Goal: Task Accomplishment & Management: Complete application form

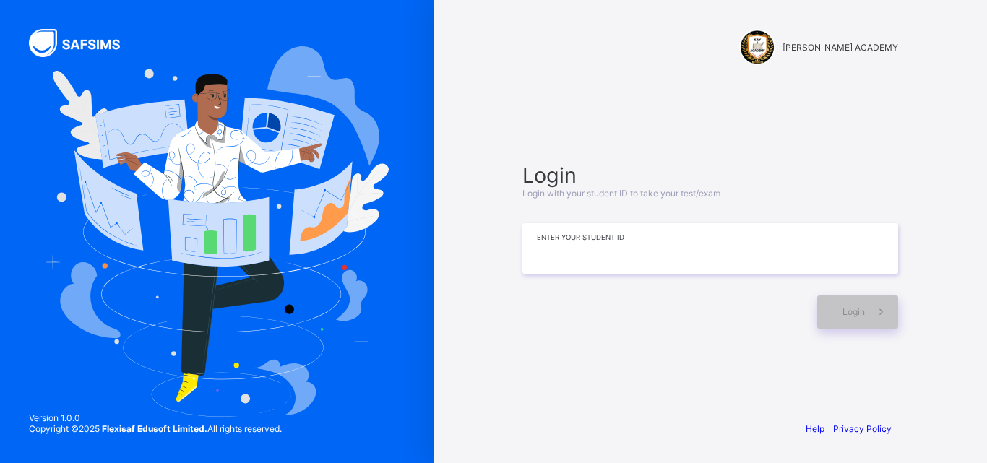
click at [755, 238] on input at bounding box center [710, 248] width 376 height 51
type input "*"
click at [598, 254] on input "*********" at bounding box center [710, 248] width 376 height 51
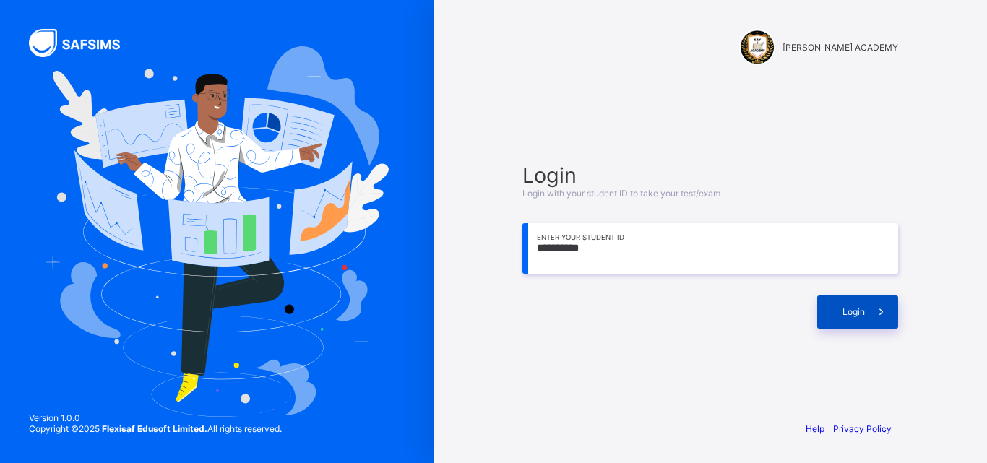
type input "**********"
click at [855, 299] on div "Login" at bounding box center [857, 311] width 81 height 33
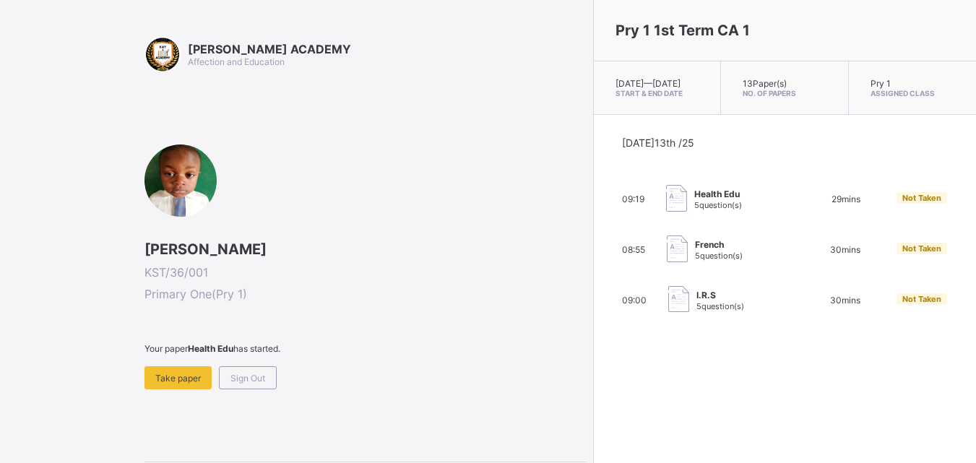
click at [179, 360] on span at bounding box center [364, 360] width 441 height 12
click at [196, 373] on span "Take paper" at bounding box center [178, 378] width 46 height 11
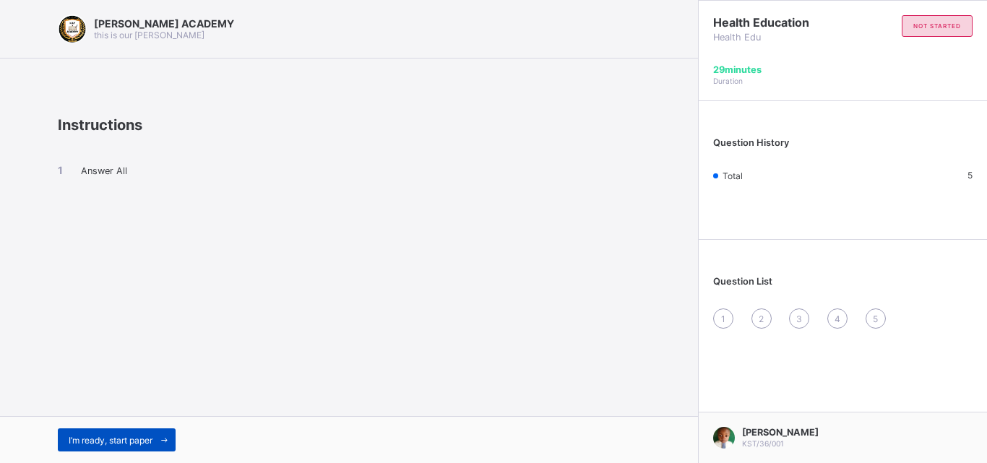
click at [139, 439] on span "I’m ready, start paper" at bounding box center [111, 440] width 84 height 11
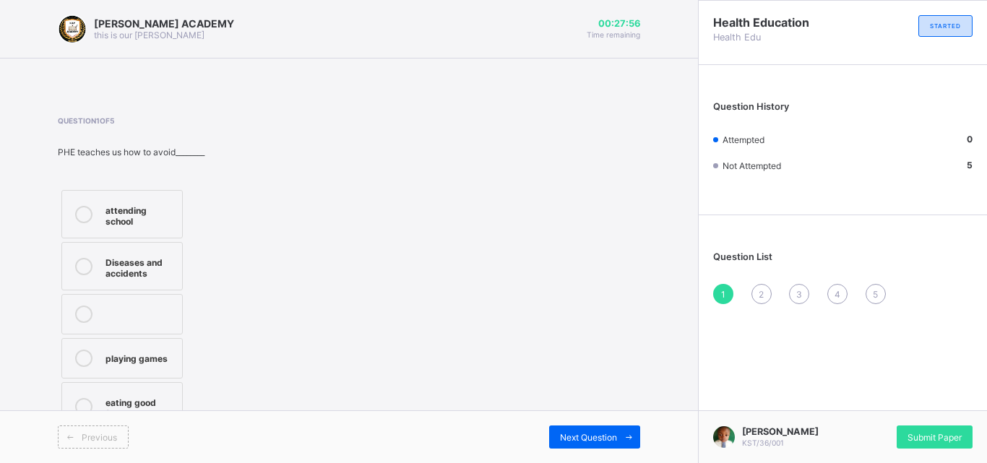
click at [124, 368] on label "playing games" at bounding box center [121, 358] width 121 height 40
click at [576, 433] on span "Next Question" at bounding box center [588, 437] width 57 height 11
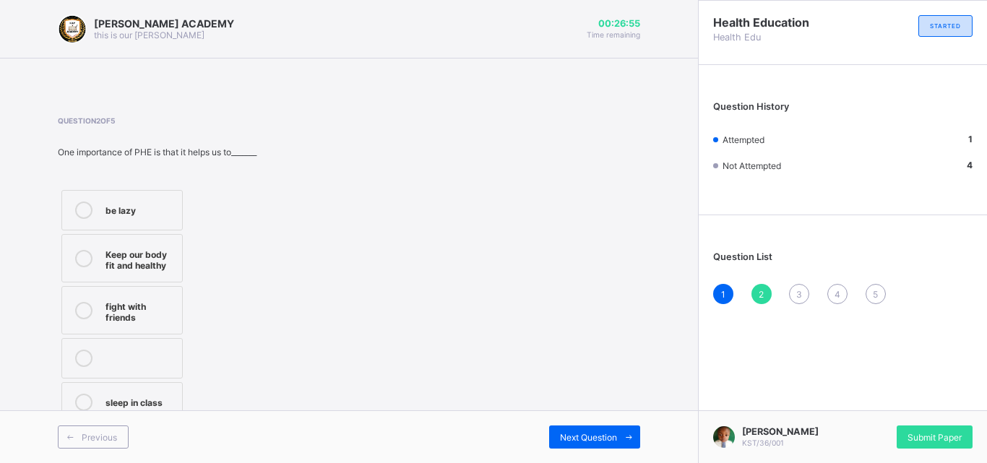
click at [113, 259] on div "Keep our body fit and healthy" at bounding box center [139, 258] width 69 height 25
click at [566, 436] on span "Next Question" at bounding box center [588, 437] width 57 height 11
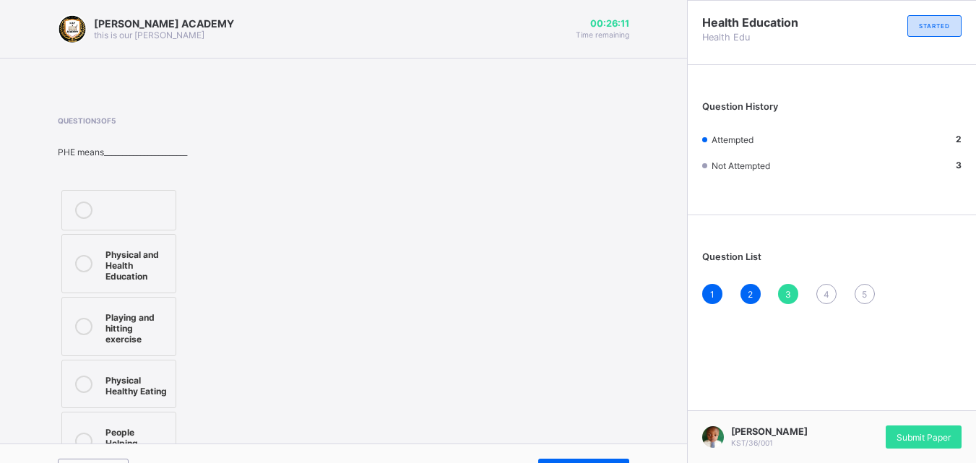
click at [474, 316] on div "Question 3 of 5 PHE means_______________________ Physical and Health Education …" at bounding box center [343, 295] width 571 height 358
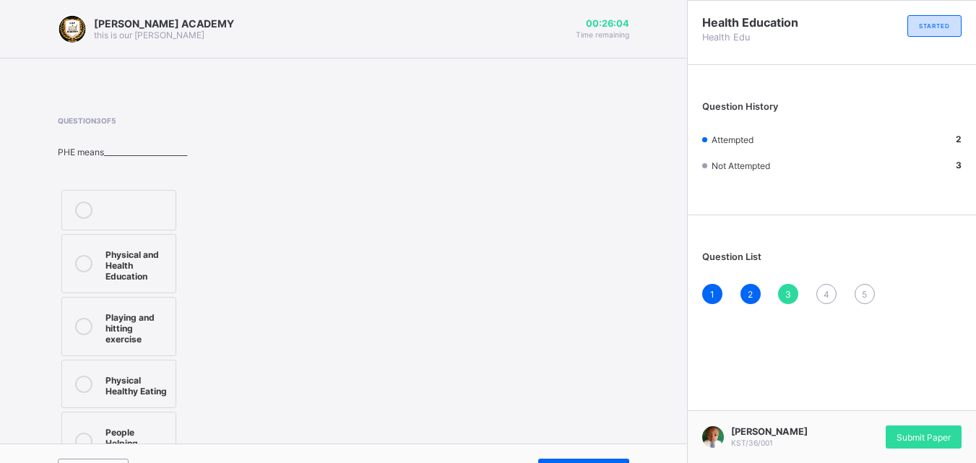
click at [92, 262] on div at bounding box center [83, 264] width 29 height 36
click at [595, 462] on span "Next Question" at bounding box center [577, 470] width 57 height 11
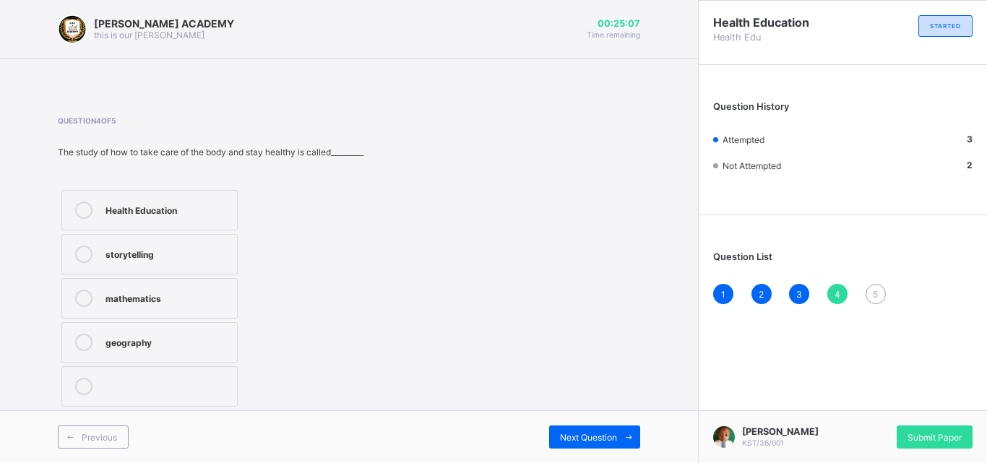
click at [228, 225] on label "Health Education" at bounding box center [149, 210] width 176 height 40
click at [563, 438] on span "Next Question" at bounding box center [588, 437] width 57 height 11
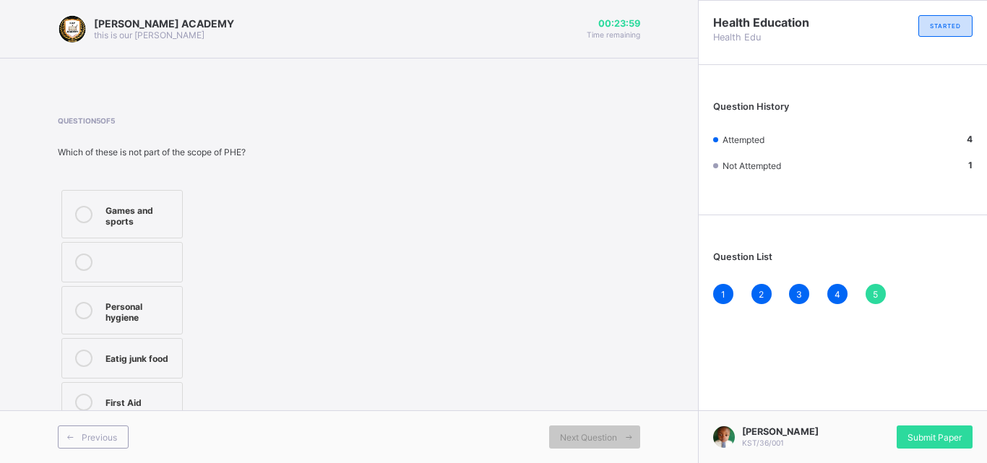
click at [136, 371] on label "Eatig junk food" at bounding box center [121, 358] width 121 height 40
click at [929, 437] on span "Submit Paper" at bounding box center [934, 437] width 54 height 11
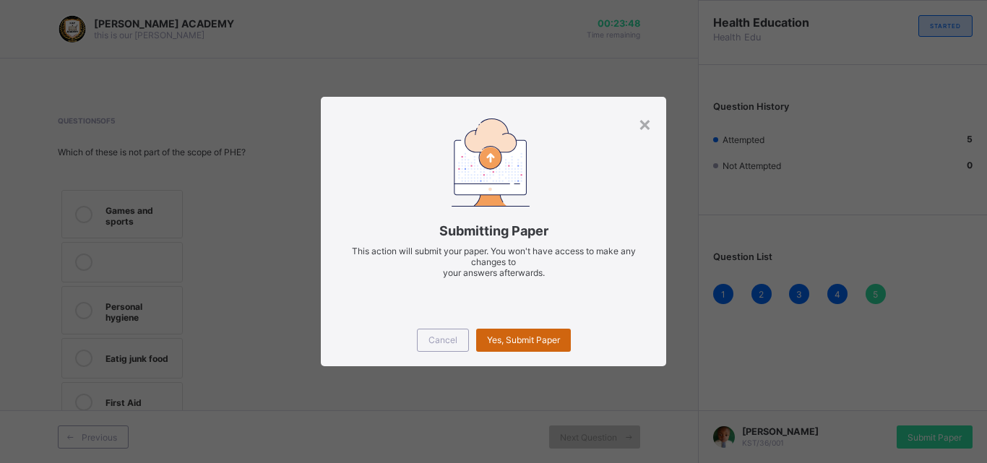
click at [553, 347] on div "Yes, Submit Paper" at bounding box center [523, 340] width 95 height 23
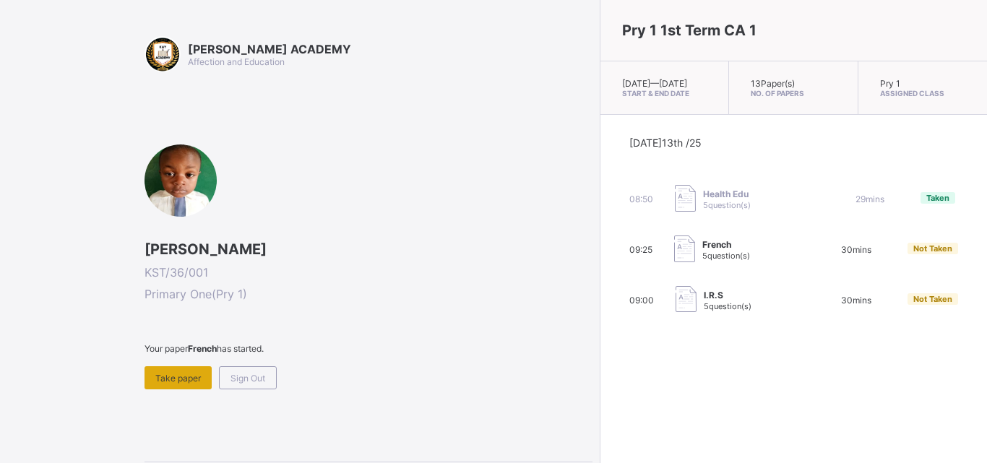
click at [194, 377] on span "Take paper" at bounding box center [178, 378] width 46 height 11
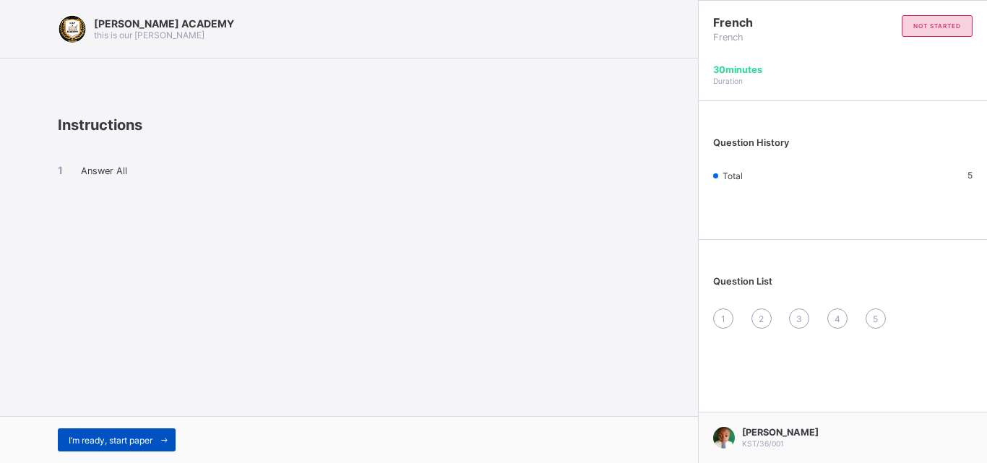
click at [142, 446] on div "I’m ready, start paper" at bounding box center [117, 439] width 118 height 23
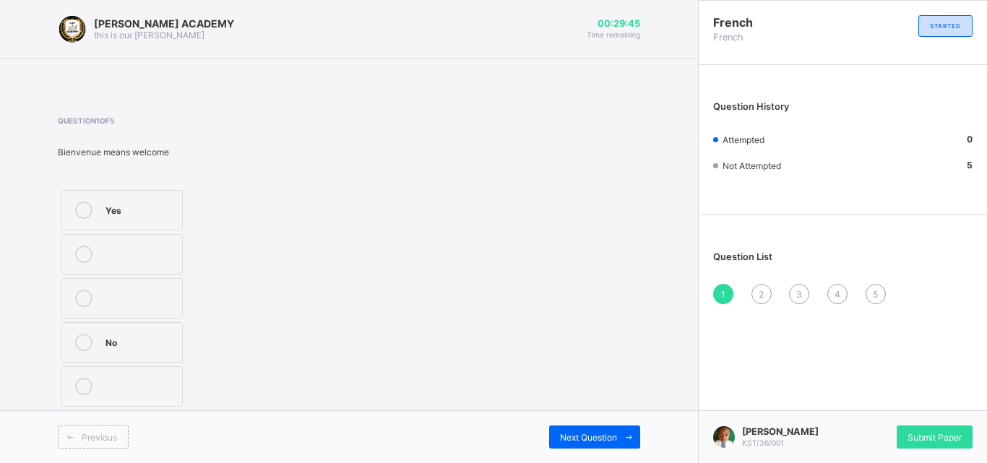
click at [144, 212] on div "Yes" at bounding box center [139, 209] width 69 height 14
click at [582, 434] on span "Next Question" at bounding box center [588, 437] width 57 height 11
click at [116, 333] on label "greetings in french" at bounding box center [121, 346] width 121 height 48
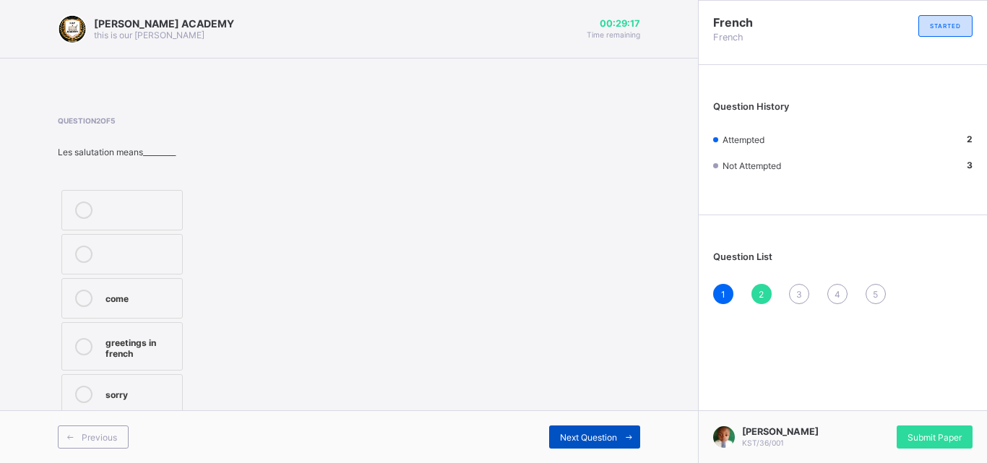
click at [576, 440] on span "Next Question" at bounding box center [588, 437] width 57 height 11
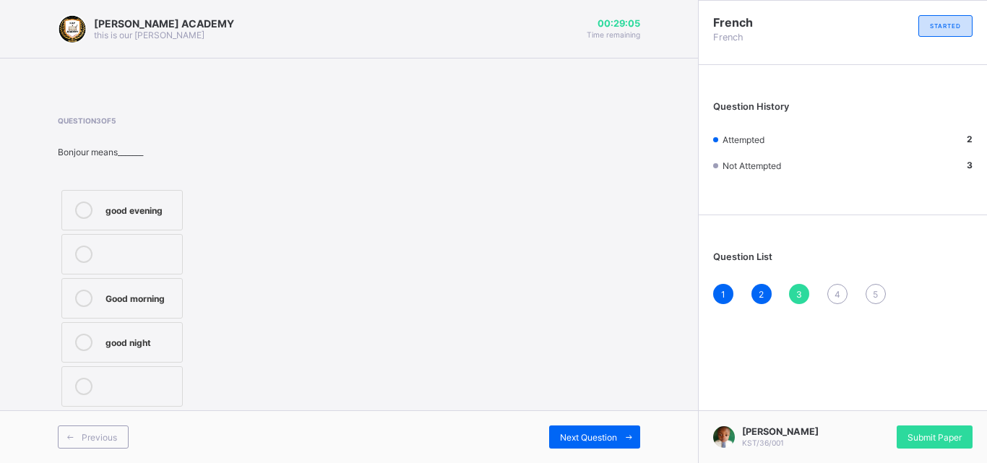
click at [100, 304] on label "Good morning" at bounding box center [121, 298] width 121 height 40
click at [567, 433] on span "Next Question" at bounding box center [588, 437] width 57 height 11
click at [91, 205] on icon at bounding box center [83, 210] width 17 height 17
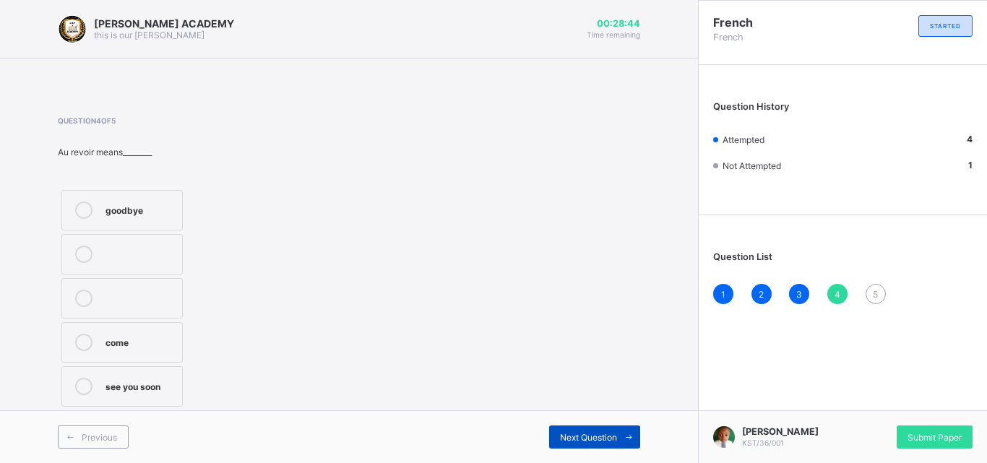
click at [565, 446] on div "Next Question" at bounding box center [594, 437] width 91 height 23
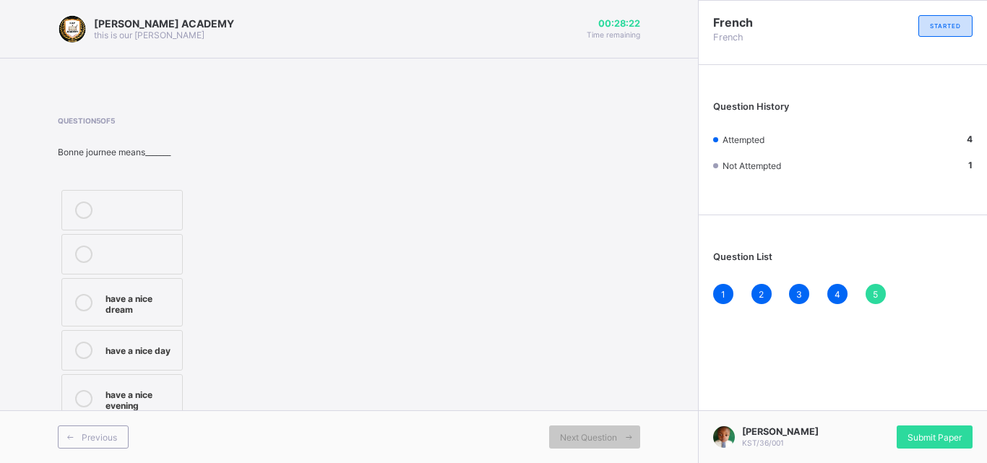
click at [161, 358] on div "have a nice day" at bounding box center [139, 350] width 69 height 17
click at [915, 436] on span "Submit Paper" at bounding box center [934, 437] width 54 height 11
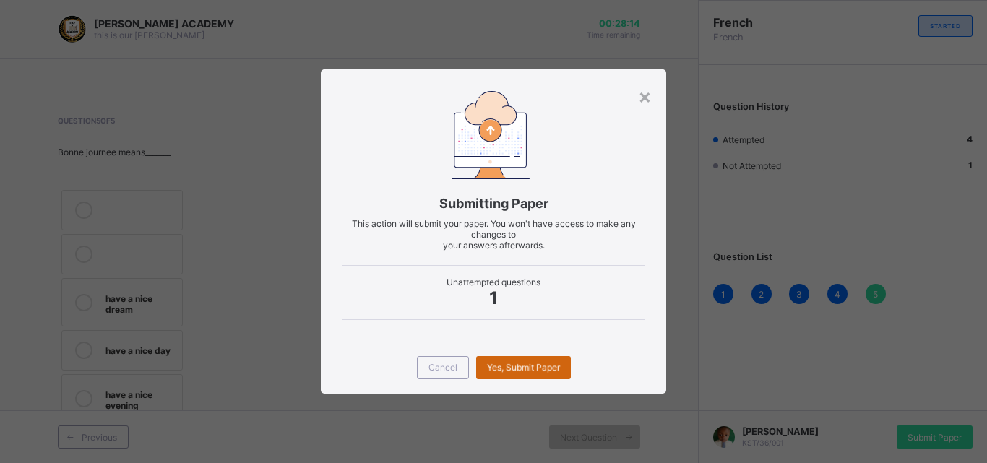
click at [562, 366] on div "Yes, Submit Paper" at bounding box center [523, 367] width 95 height 23
click at [562, 366] on div "× Submitting Paper This action will submit your paper. You won't have access to…" at bounding box center [493, 231] width 987 height 463
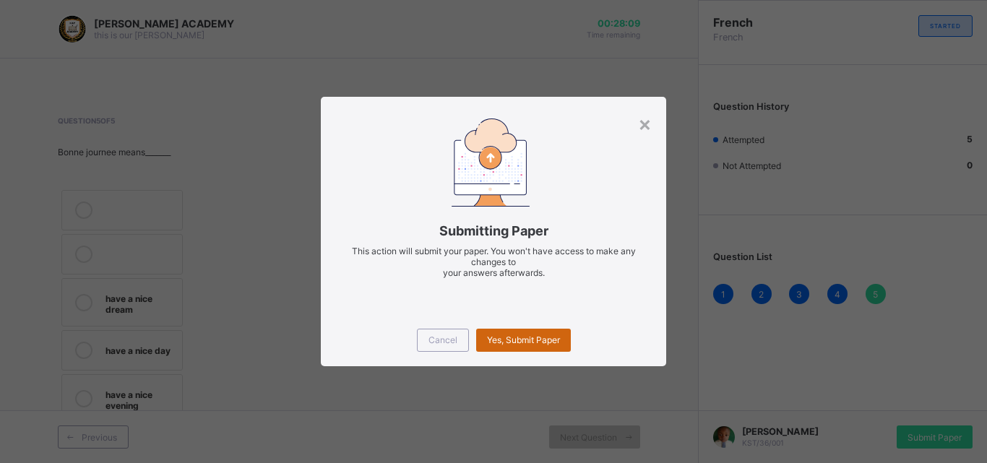
click at [543, 341] on span "Yes, Submit Paper" at bounding box center [523, 339] width 73 height 11
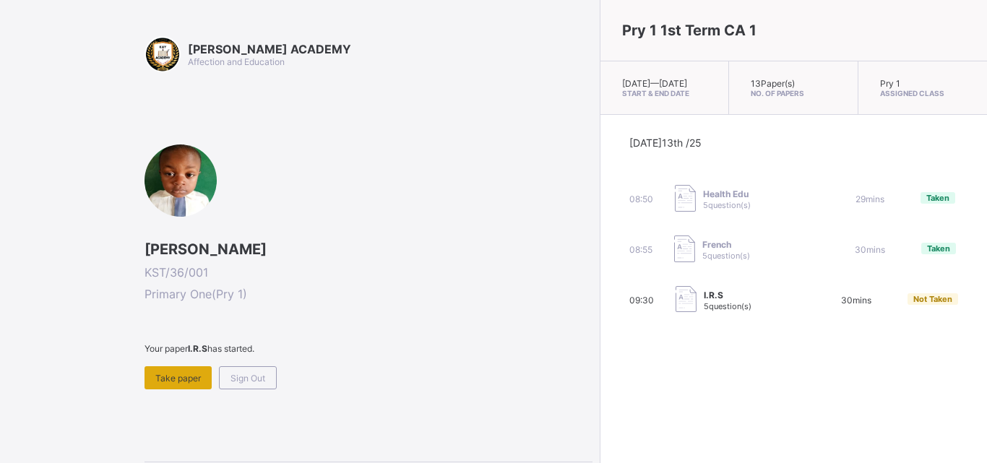
drag, startPoint x: 188, startPoint y: 392, endPoint x: 201, endPoint y: 383, distance: 16.0
click at [201, 383] on div "[PERSON_NAME] ACADEMY Affection and Education [PERSON_NAME] KST/36/001 Primary …" at bounding box center [368, 285] width 448 height 498
click at [183, 377] on span "Take paper" at bounding box center [178, 378] width 46 height 11
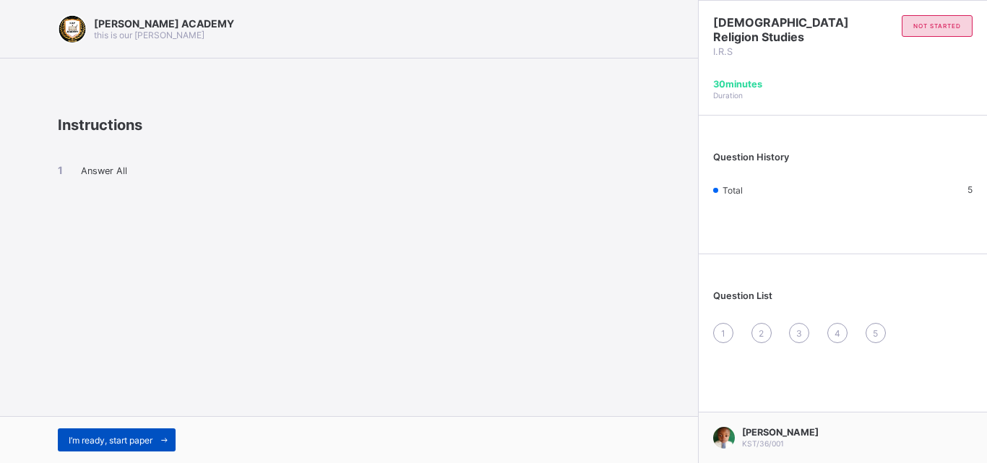
click at [157, 441] on span at bounding box center [163, 439] width 23 height 23
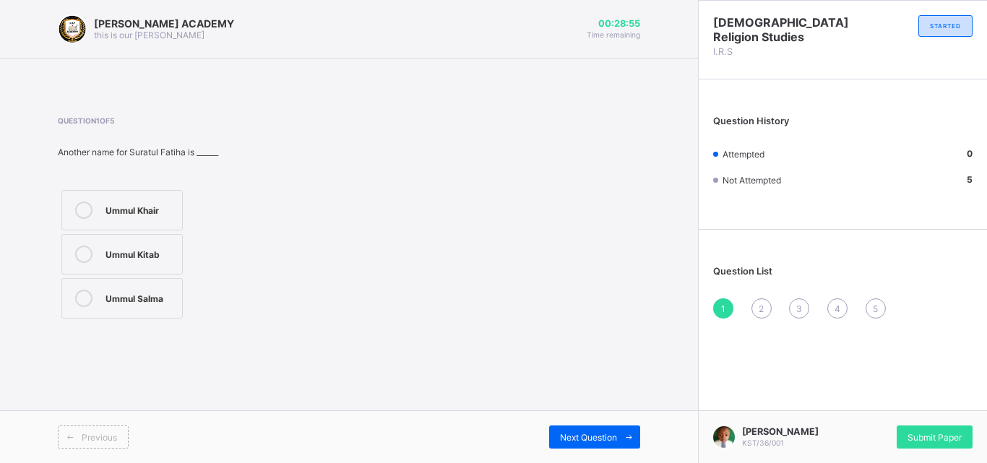
click at [143, 218] on div "Ummul Khair" at bounding box center [139, 210] width 69 height 17
click at [587, 442] on span "Next Question" at bounding box center [588, 437] width 57 height 11
click at [723, 310] on span "1" at bounding box center [723, 308] width 4 height 11
click at [624, 426] on span at bounding box center [628, 437] width 23 height 23
click at [144, 267] on label "Wa'un" at bounding box center [121, 254] width 121 height 40
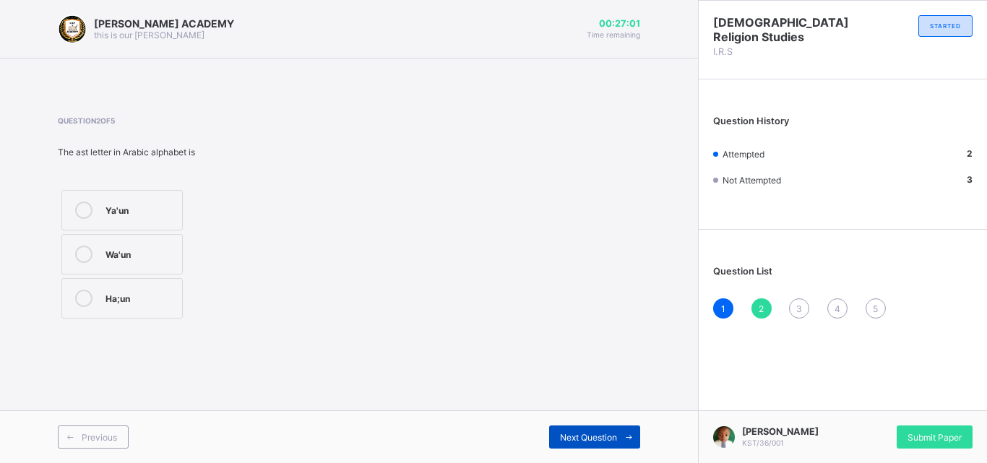
click at [584, 428] on div "Next Question" at bounding box center [594, 437] width 91 height 23
click at [179, 302] on label "27" at bounding box center [121, 298] width 121 height 40
click at [157, 298] on div "27" at bounding box center [139, 297] width 69 height 14
click at [141, 290] on div "27" at bounding box center [139, 297] width 69 height 14
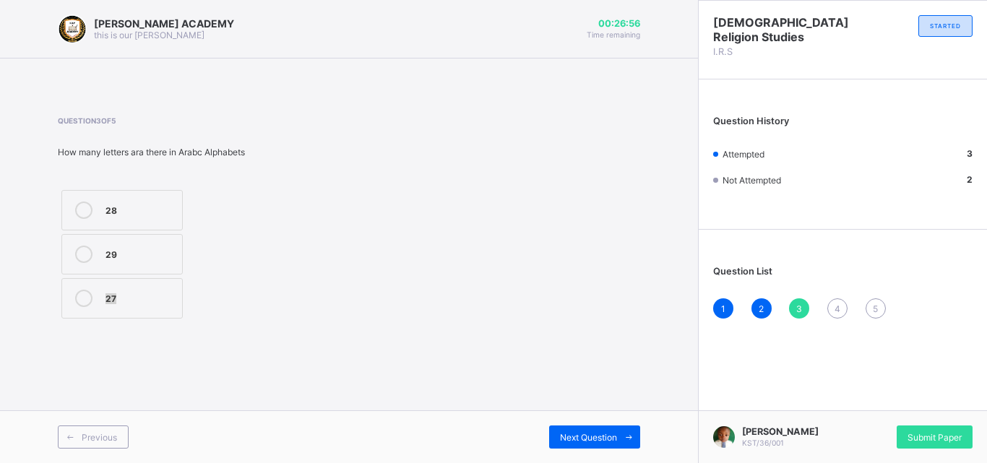
click at [141, 290] on div "27" at bounding box center [139, 297] width 69 height 14
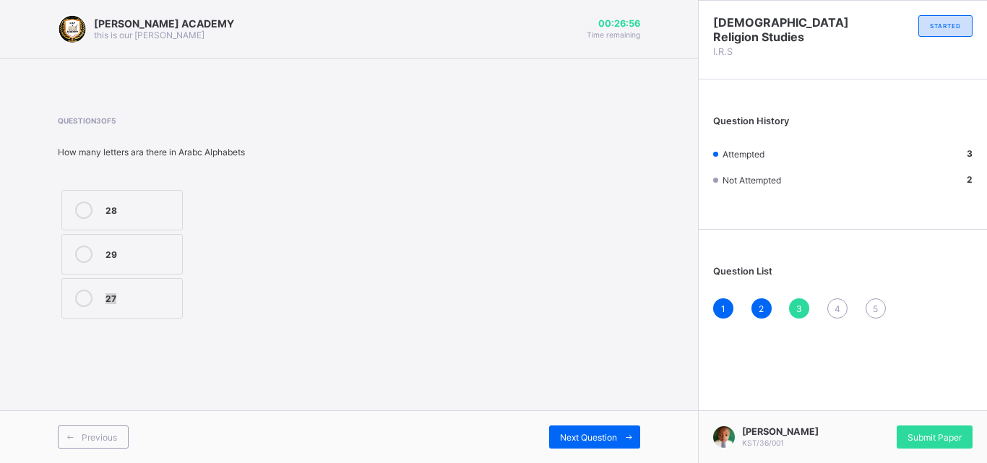
click at [141, 290] on div "27" at bounding box center [139, 297] width 69 height 14
drag, startPoint x: 141, startPoint y: 290, endPoint x: 144, endPoint y: 269, distance: 21.1
click at [144, 269] on div "28 29 27" at bounding box center [122, 254] width 129 height 136
click at [147, 254] on div "29" at bounding box center [139, 253] width 69 height 14
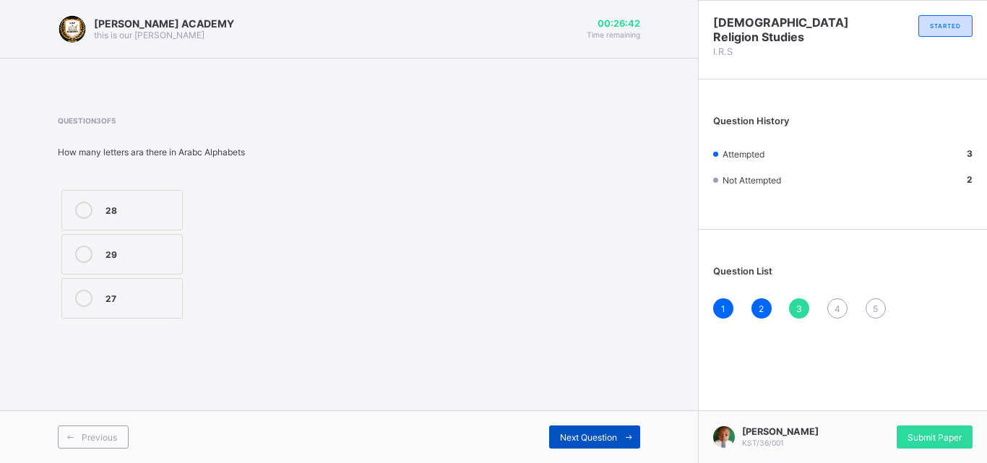
click at [572, 427] on div "Next Question" at bounding box center [594, 437] width 91 height 23
click at [168, 306] on div "7" at bounding box center [139, 298] width 69 height 17
click at [588, 428] on div "Next Question" at bounding box center [594, 437] width 91 height 23
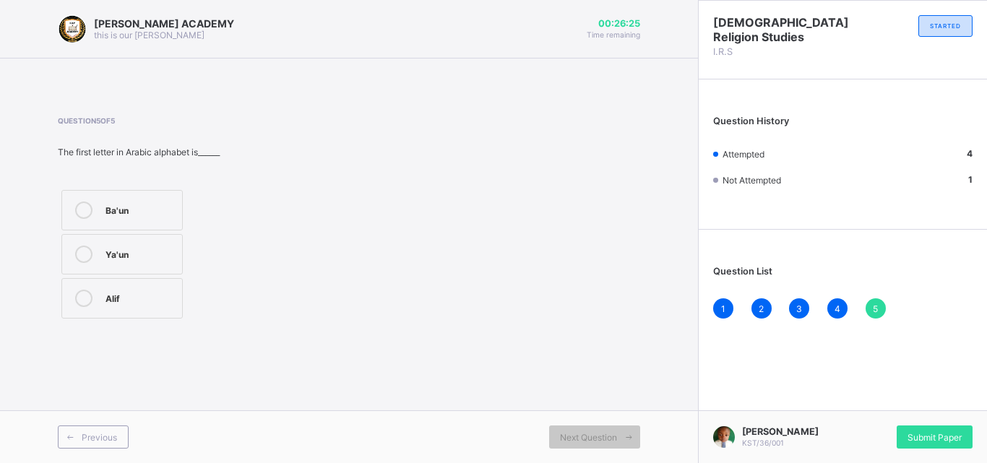
click at [150, 301] on div "Alif" at bounding box center [139, 297] width 69 height 14
drag, startPoint x: 150, startPoint y: 301, endPoint x: 288, endPoint y: 342, distance: 144.7
click at [268, 334] on div "Question 5 of 5 The first letter in Arabic alphabet is______ Ba'un Ya'un Alif" at bounding box center [349, 219] width 582 height 249
click at [917, 430] on div "Submit Paper" at bounding box center [935, 437] width 76 height 23
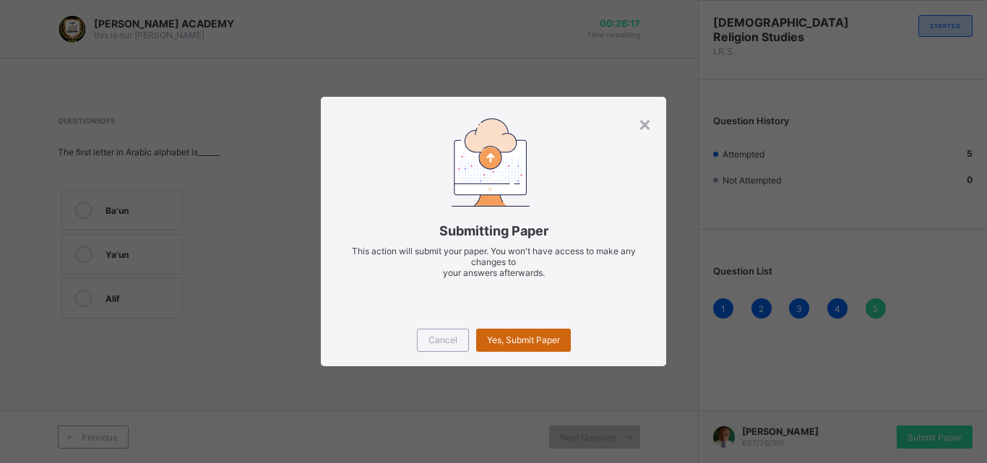
click at [535, 345] on div "Yes, Submit Paper" at bounding box center [523, 340] width 95 height 23
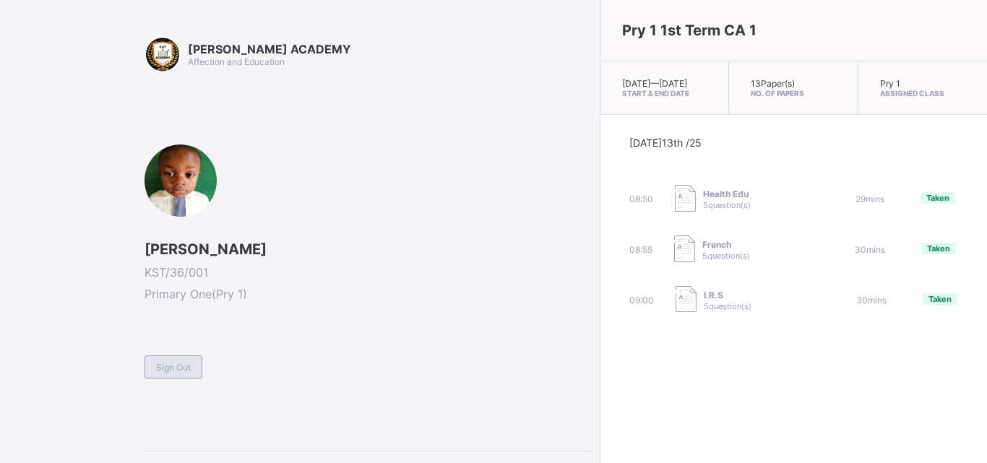
click at [183, 367] on span "Sign Out" at bounding box center [173, 367] width 35 height 11
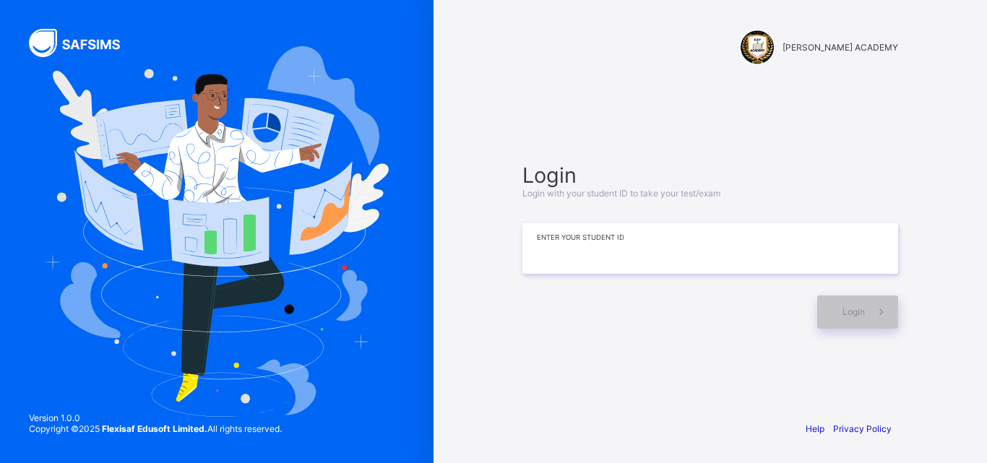
click at [555, 259] on input at bounding box center [710, 248] width 376 height 51
drag, startPoint x: 555, startPoint y: 259, endPoint x: 539, endPoint y: 272, distance: 20.5
click at [539, 272] on input "***" at bounding box center [710, 248] width 376 height 51
click at [576, 256] on input "***" at bounding box center [710, 248] width 376 height 51
type input "*********"
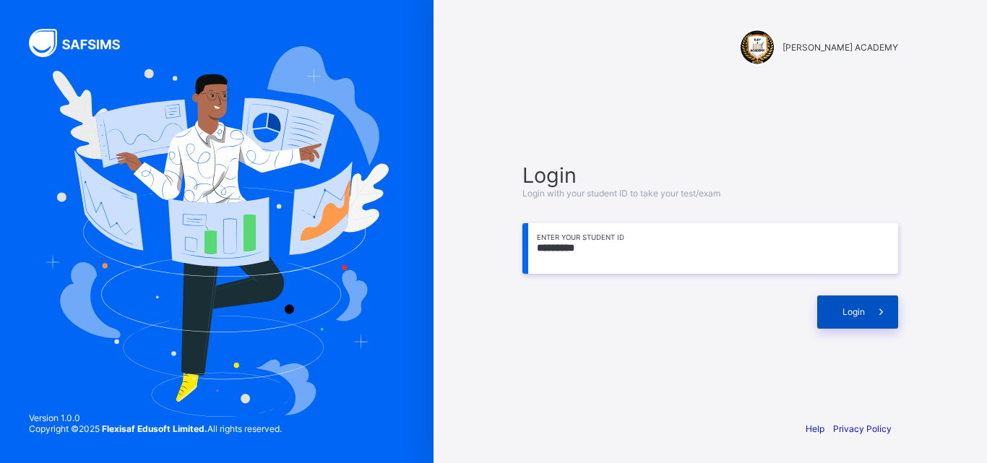
click at [834, 306] on div "Login" at bounding box center [857, 311] width 81 height 33
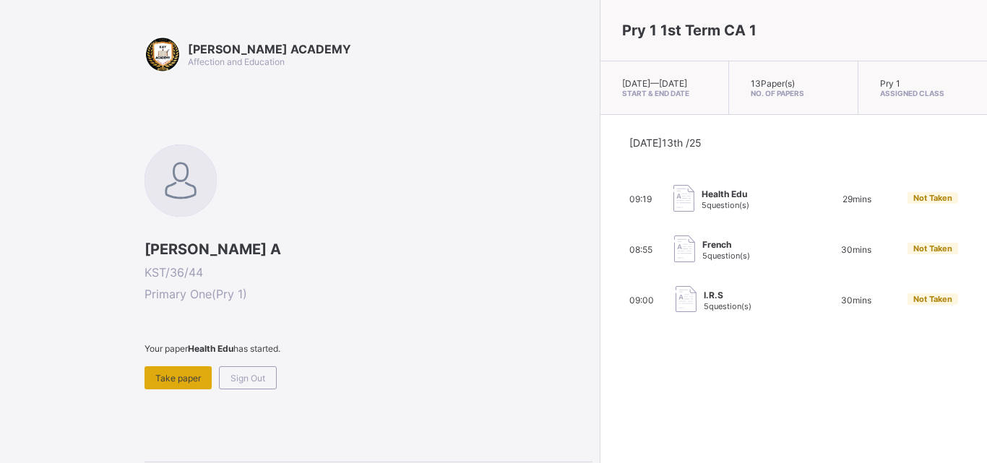
click at [189, 379] on span "Take paper" at bounding box center [178, 378] width 46 height 11
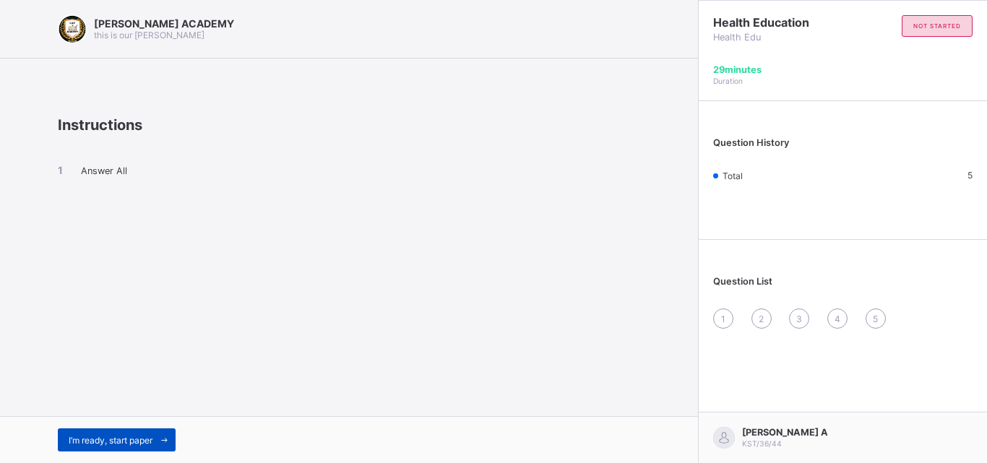
click at [157, 434] on span at bounding box center [163, 439] width 23 height 23
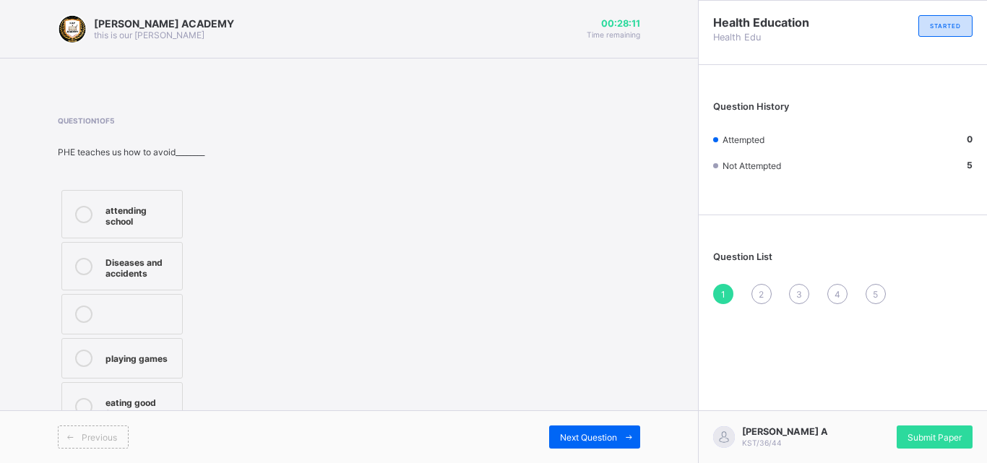
click at [153, 269] on div "Diseases and accidents" at bounding box center [139, 266] width 69 height 25
click at [556, 433] on div "Next Question" at bounding box center [594, 437] width 91 height 23
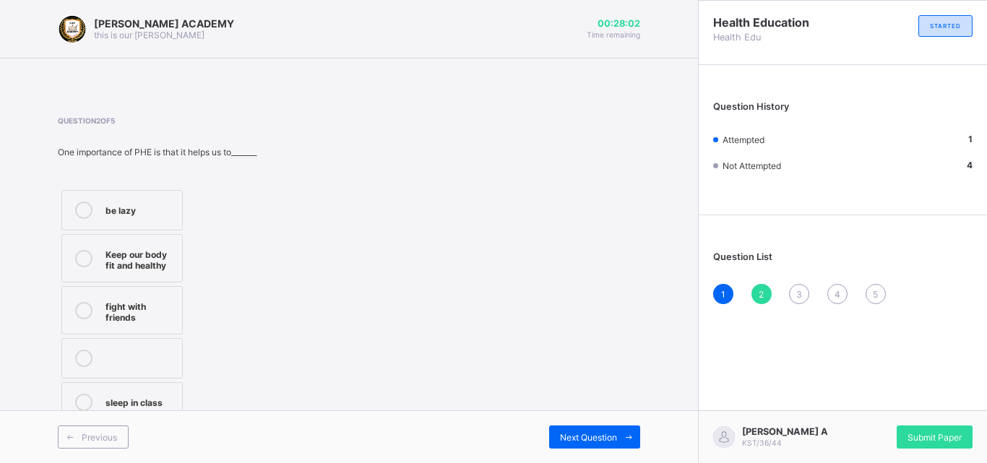
click at [131, 271] on label "Keep our body fit and healthy" at bounding box center [121, 258] width 121 height 48
click at [556, 429] on div "Next Question" at bounding box center [594, 437] width 91 height 23
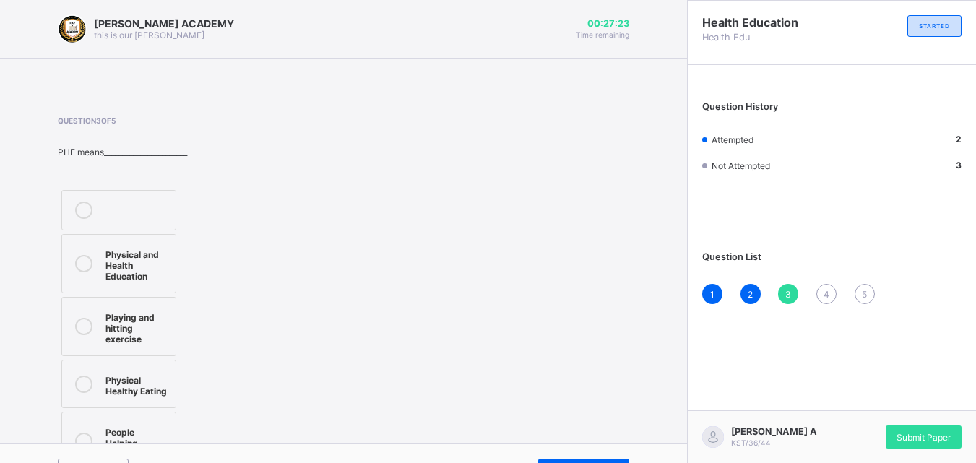
click at [148, 280] on div "Physical and Health Education" at bounding box center [136, 264] width 63 height 36
click at [587, 459] on div "Next Question" at bounding box center [583, 470] width 91 height 23
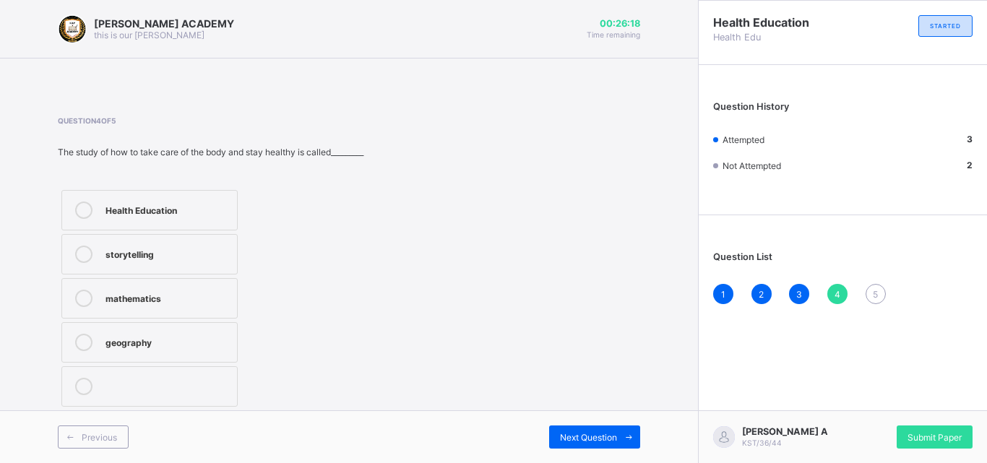
click at [176, 219] on label "Health Education" at bounding box center [149, 210] width 176 height 40
click at [573, 435] on span "Next Question" at bounding box center [588, 437] width 57 height 11
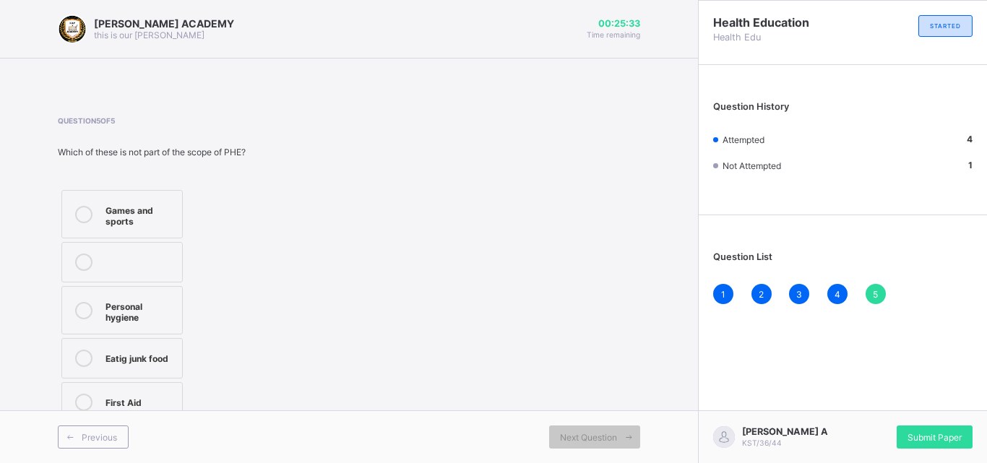
click at [111, 341] on label "Eatig junk food" at bounding box center [121, 358] width 121 height 40
click at [913, 430] on div "Submit Paper" at bounding box center [935, 437] width 76 height 23
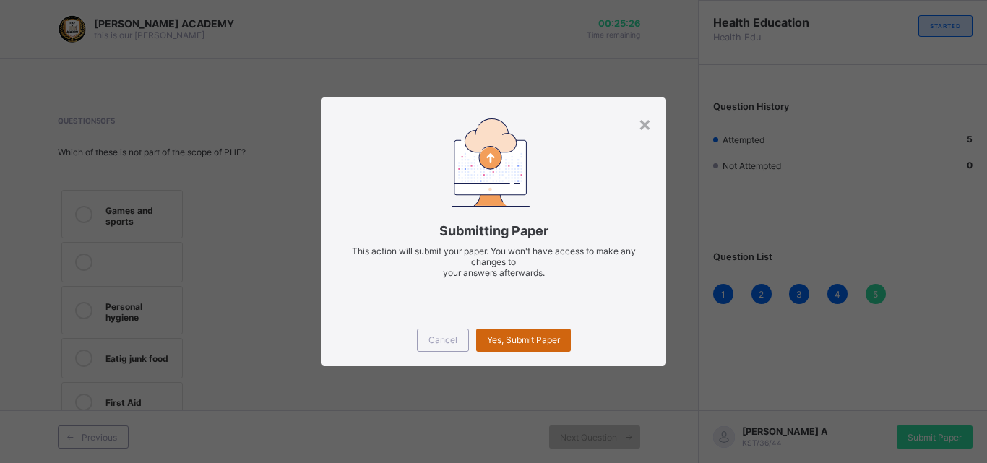
click at [556, 347] on div "Yes, Submit Paper" at bounding box center [523, 340] width 95 height 23
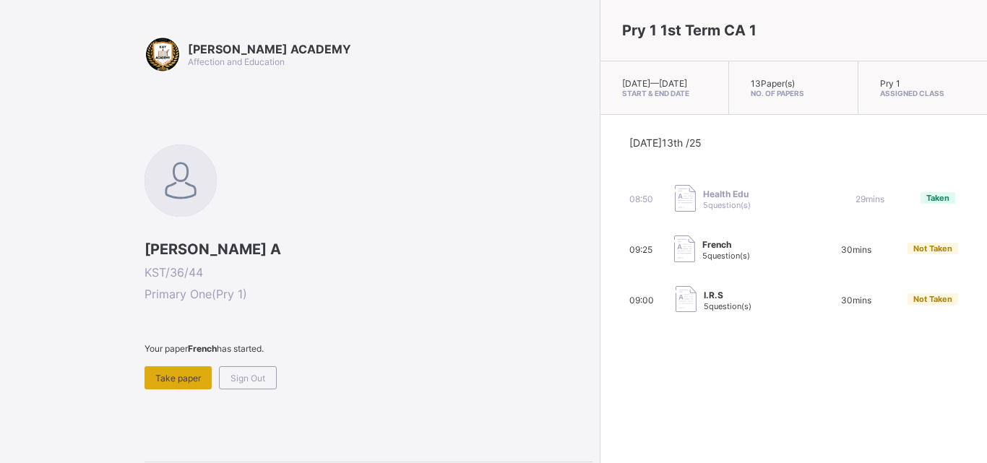
click at [198, 383] on span "Take paper" at bounding box center [178, 378] width 46 height 11
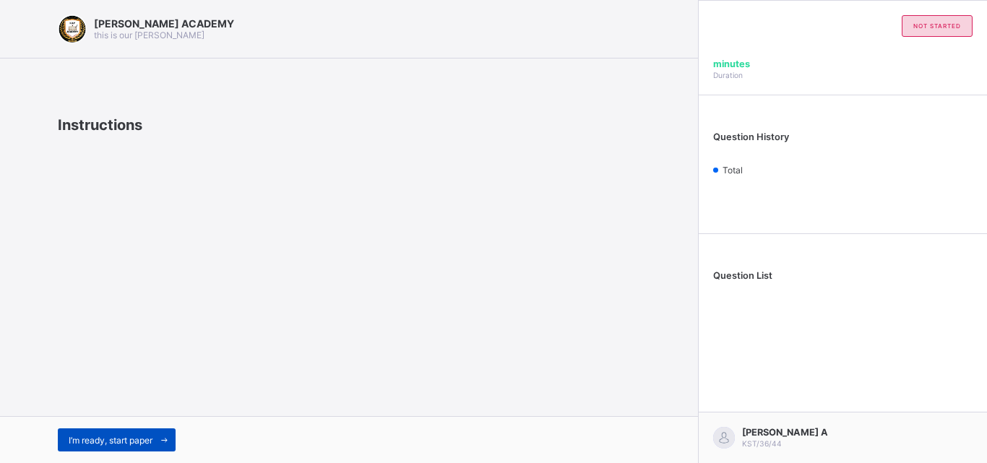
click at [166, 431] on span at bounding box center [163, 439] width 23 height 23
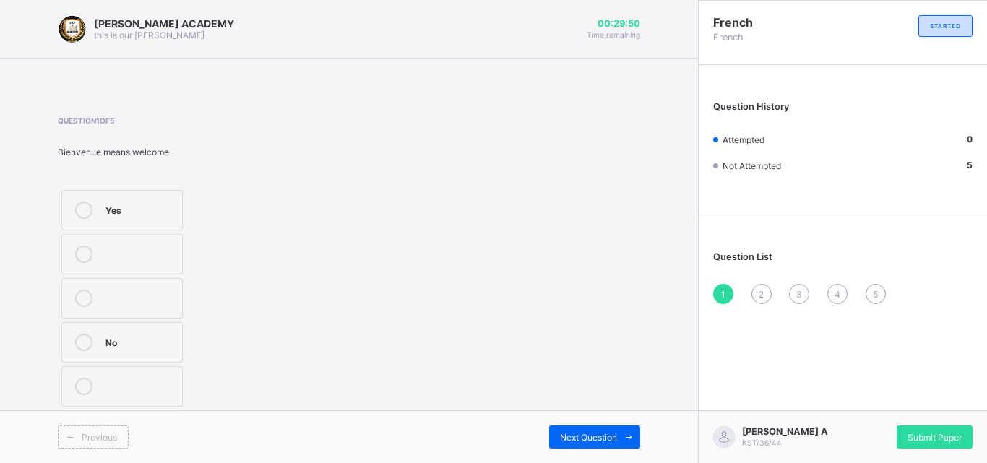
click at [124, 227] on label "Yes" at bounding box center [121, 210] width 121 height 40
click at [595, 434] on span "Next Question" at bounding box center [588, 437] width 57 height 11
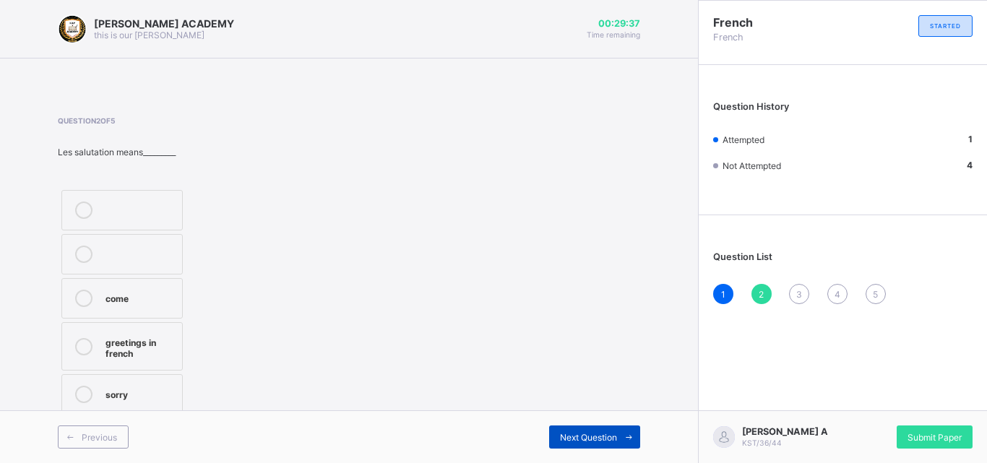
click at [595, 434] on span "Next Question" at bounding box center [588, 437] width 57 height 11
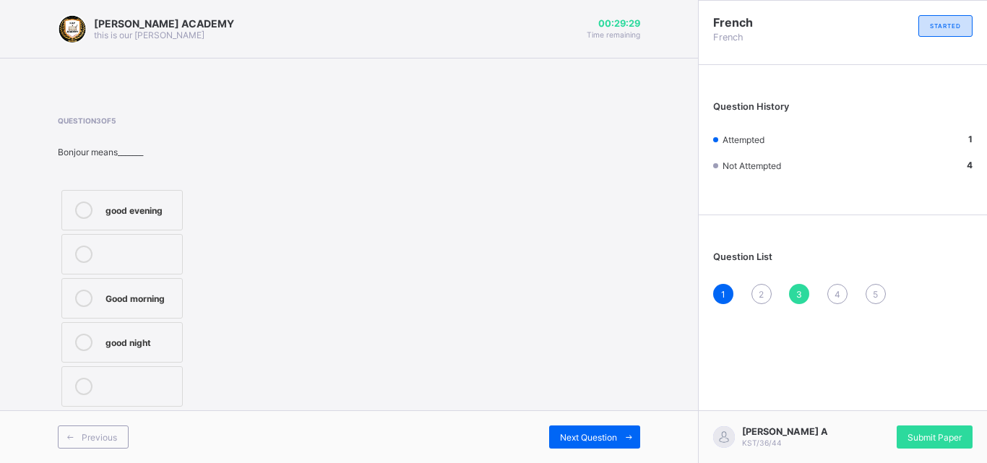
click at [751, 294] on div "2" at bounding box center [761, 294] width 20 height 20
click at [118, 345] on div "greetings in french" at bounding box center [139, 346] width 69 height 25
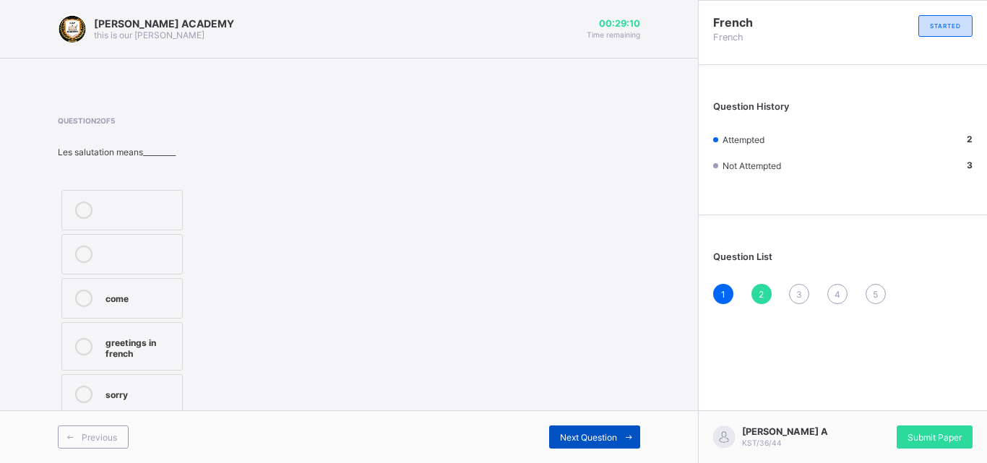
click at [551, 436] on div "Next Question" at bounding box center [594, 437] width 91 height 23
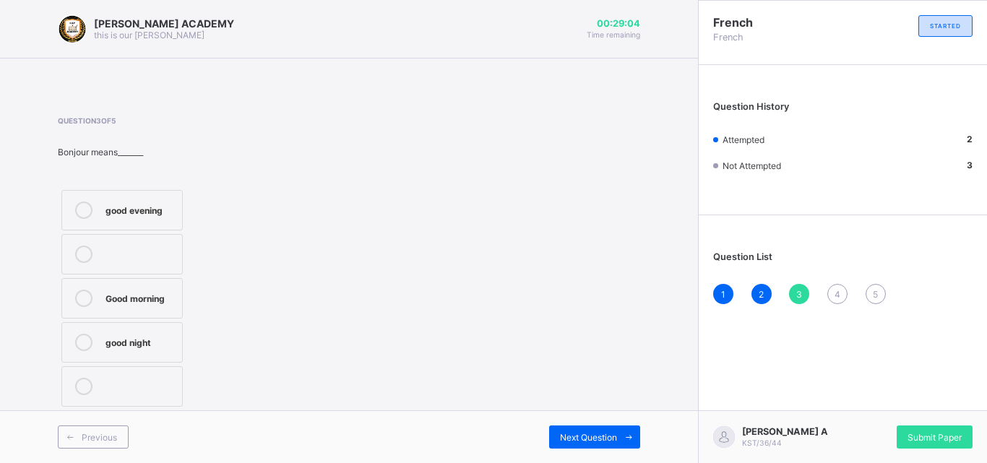
click at [170, 310] on label "Good morning" at bounding box center [121, 298] width 121 height 40
click at [570, 430] on div "Next Question" at bounding box center [594, 437] width 91 height 23
click at [176, 376] on label "see you soon" at bounding box center [121, 386] width 121 height 40
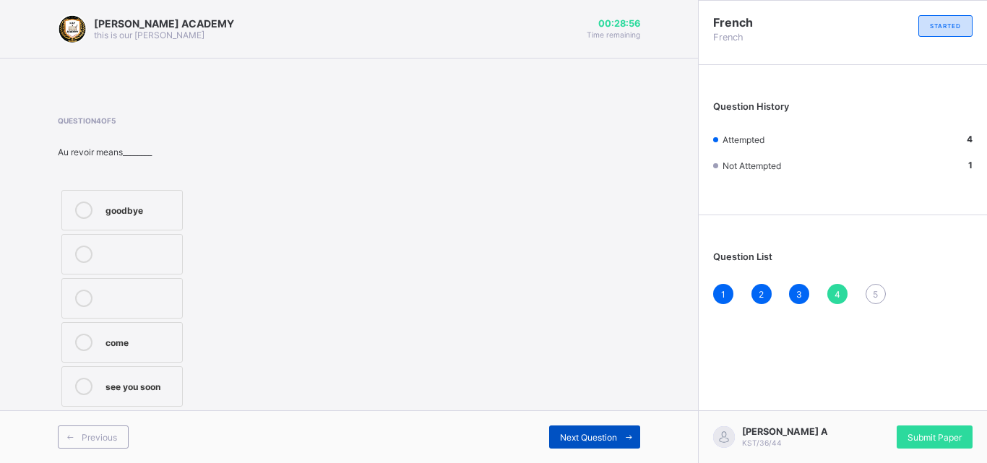
click at [565, 435] on span "Next Question" at bounding box center [588, 437] width 57 height 11
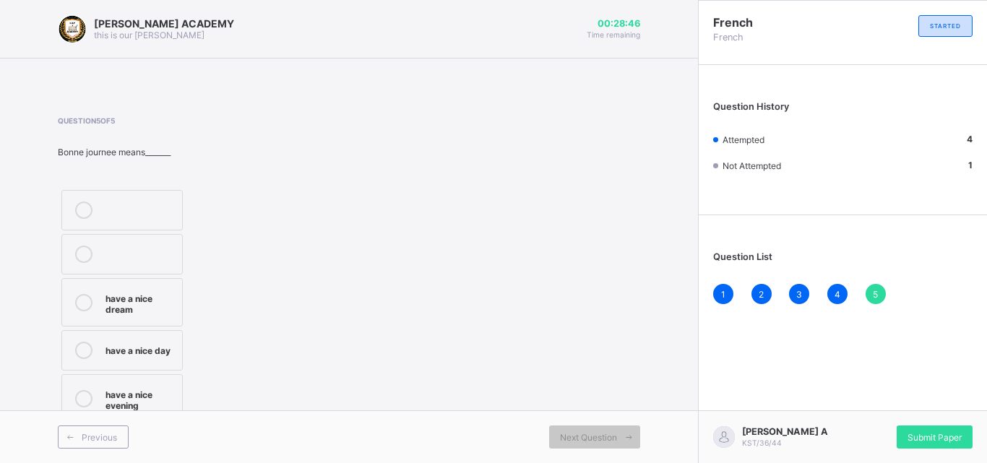
click at [156, 365] on label "have a nice day" at bounding box center [121, 350] width 121 height 40
click at [964, 431] on div "Submit Paper" at bounding box center [935, 437] width 76 height 23
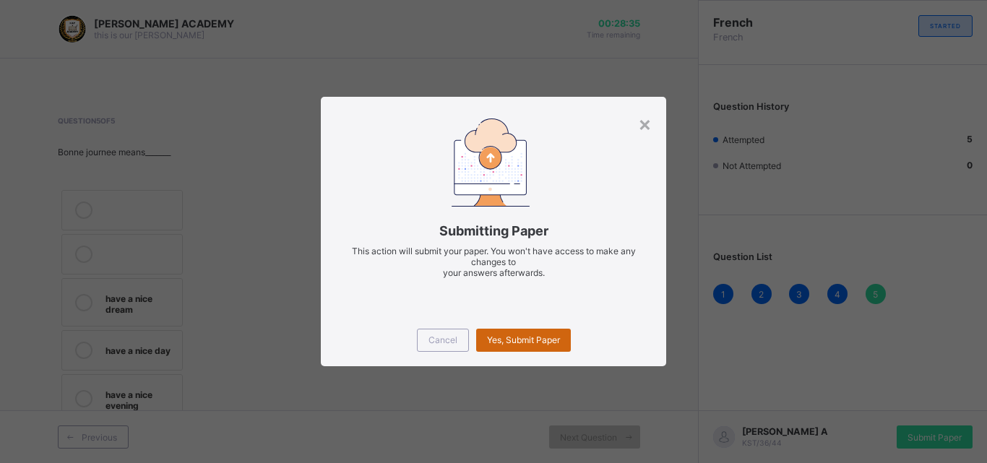
click at [563, 343] on div "Yes, Submit Paper" at bounding box center [523, 340] width 95 height 23
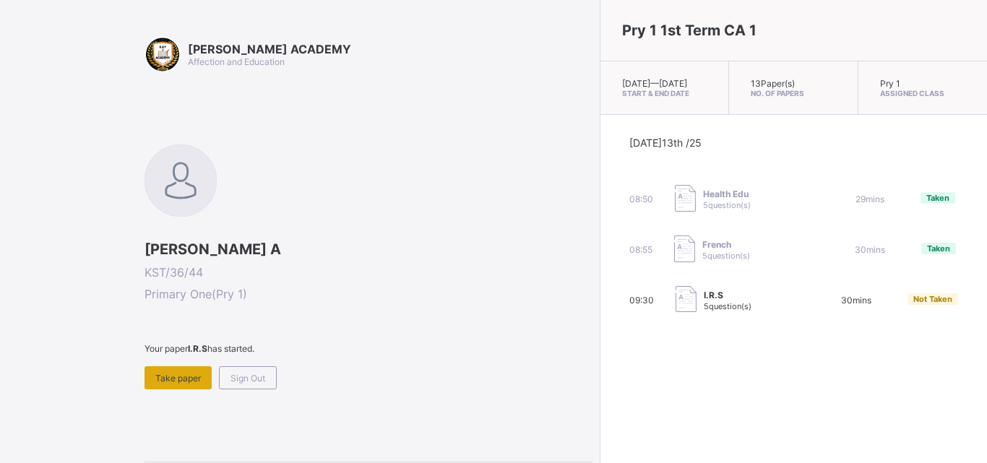
click at [180, 378] on span "Take paper" at bounding box center [178, 378] width 46 height 11
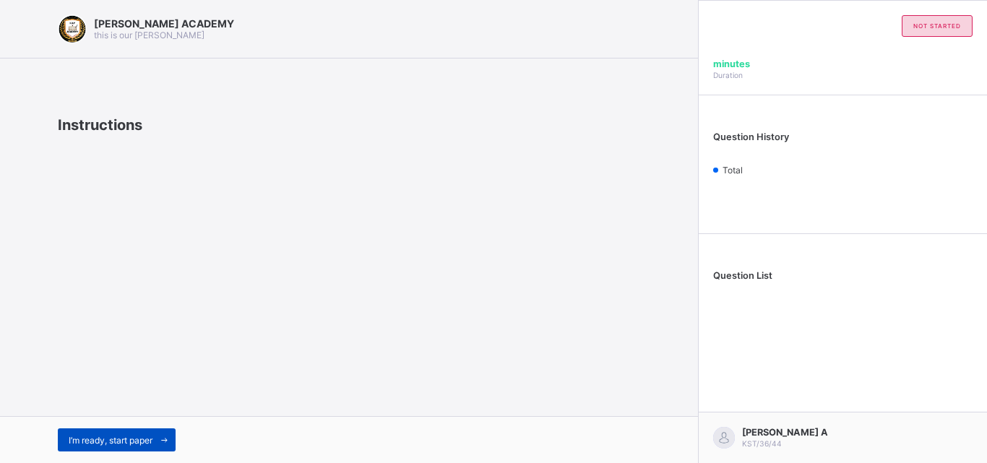
click at [167, 430] on span at bounding box center [163, 439] width 23 height 23
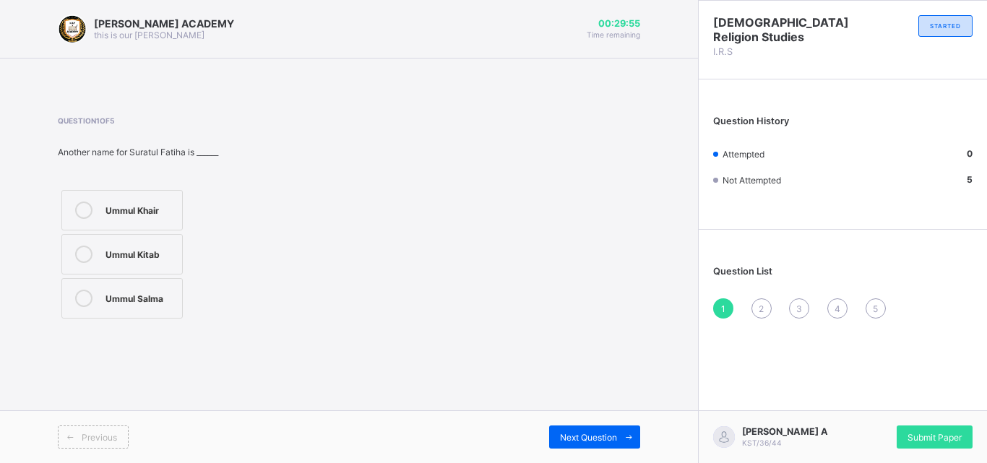
click at [142, 201] on label "Ummul Khair" at bounding box center [121, 210] width 121 height 40
click at [606, 428] on div "Next Question" at bounding box center [594, 437] width 91 height 23
click at [165, 266] on label "Wa'un" at bounding box center [121, 254] width 121 height 40
click at [574, 435] on span "Next Question" at bounding box center [588, 437] width 57 height 11
click at [146, 263] on label "29" at bounding box center [121, 254] width 121 height 40
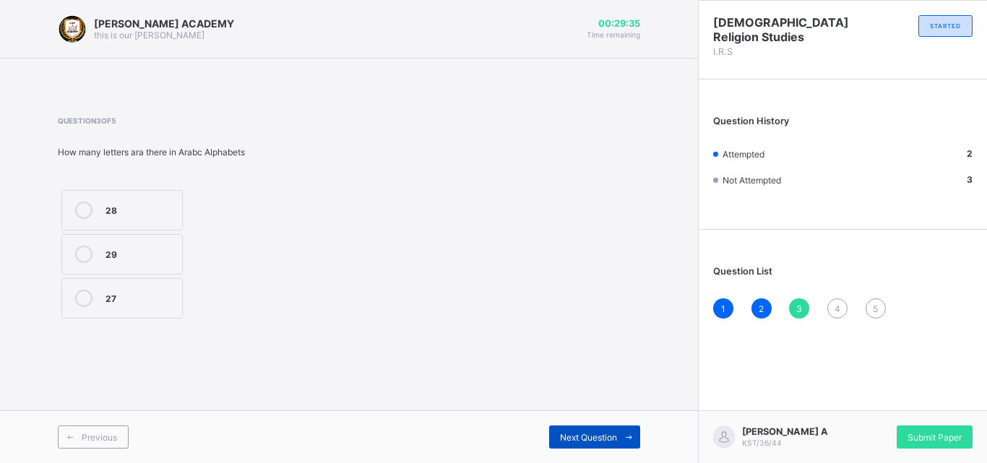
click at [588, 437] on span "Next Question" at bounding box center [588, 437] width 57 height 11
click at [170, 305] on div "7" at bounding box center [139, 298] width 69 height 17
click at [560, 434] on span "Next Question" at bounding box center [588, 437] width 57 height 11
click at [154, 291] on div "Alif" at bounding box center [139, 297] width 69 height 14
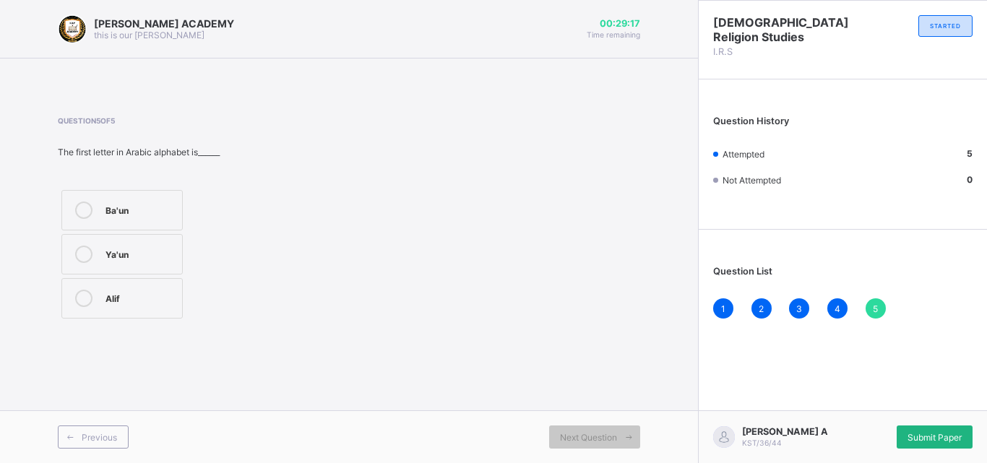
click at [934, 430] on div "Submit Paper" at bounding box center [935, 437] width 76 height 23
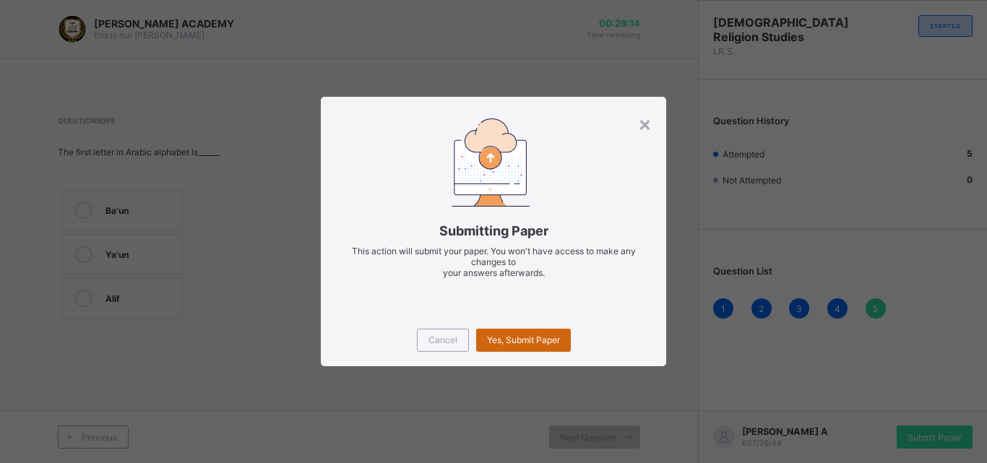
click at [558, 342] on span "Yes, Submit Paper" at bounding box center [523, 339] width 73 height 11
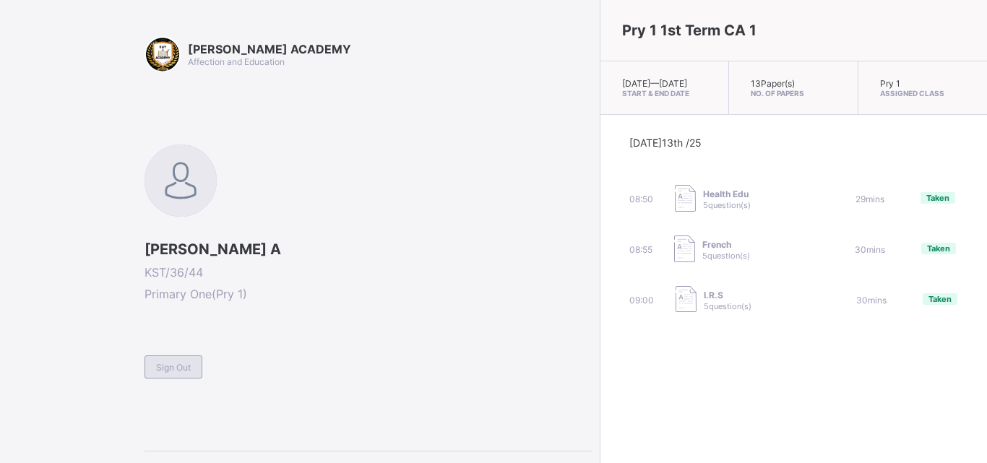
click at [167, 367] on span "Sign Out" at bounding box center [173, 367] width 35 height 11
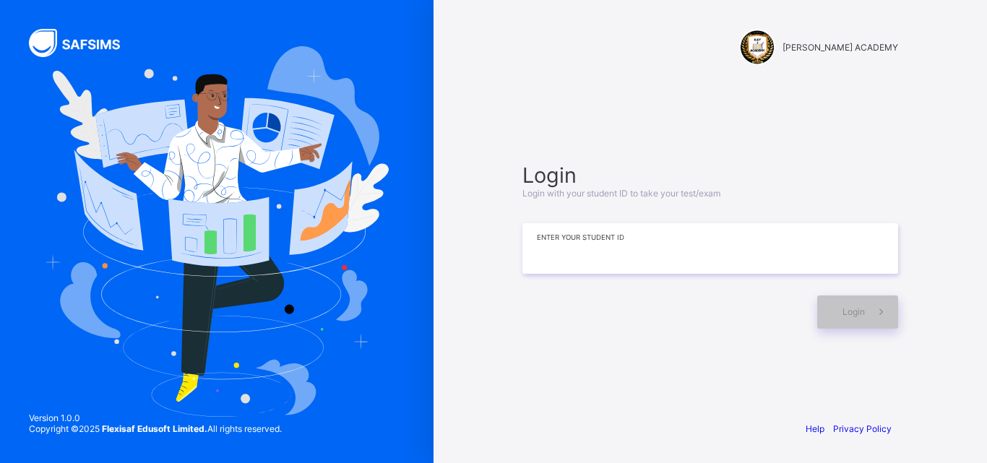
click at [578, 248] on input at bounding box center [710, 248] width 376 height 51
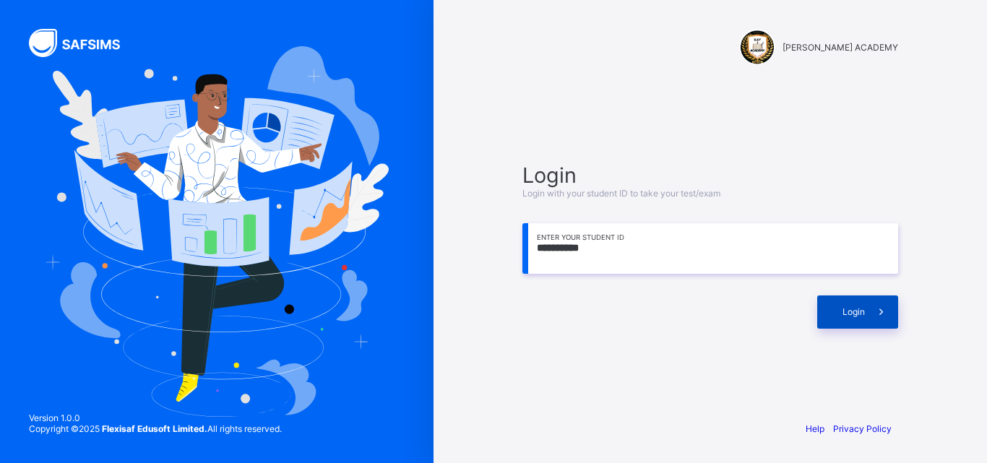
type input "**********"
click at [844, 313] on span "Login" at bounding box center [853, 311] width 22 height 11
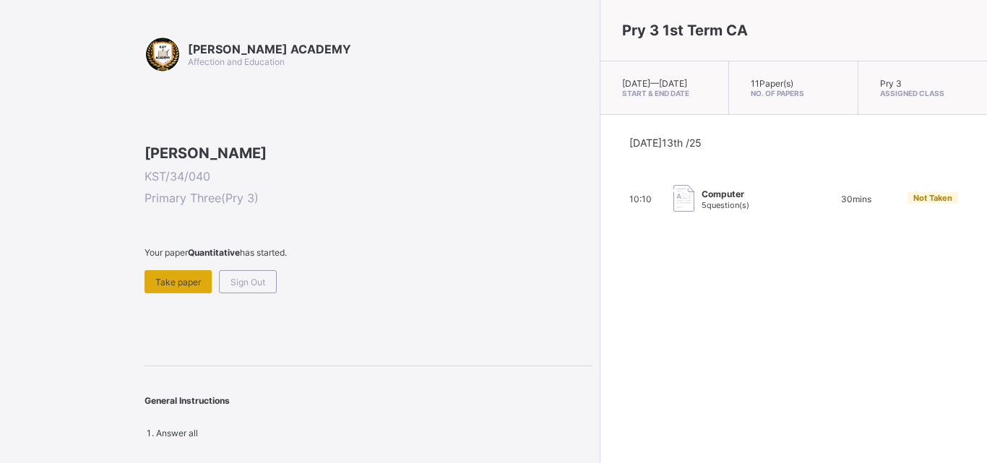
click at [187, 288] on span "Take paper" at bounding box center [178, 282] width 46 height 11
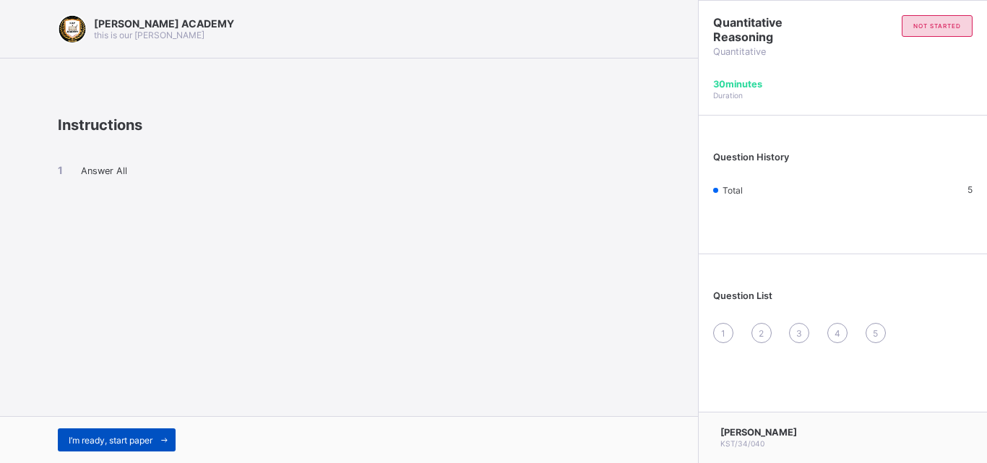
click at [152, 433] on div "I’m ready, start paper" at bounding box center [117, 439] width 118 height 23
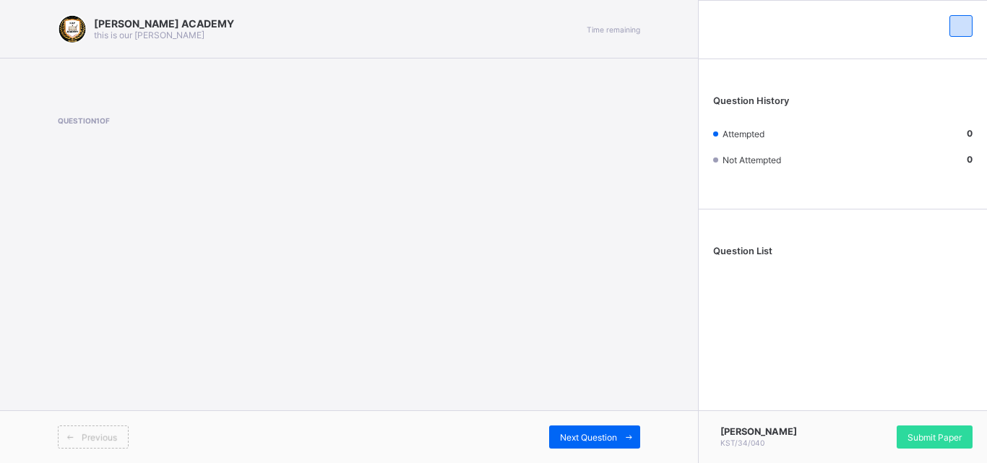
click at [113, 433] on span "Previous" at bounding box center [99, 437] width 35 height 11
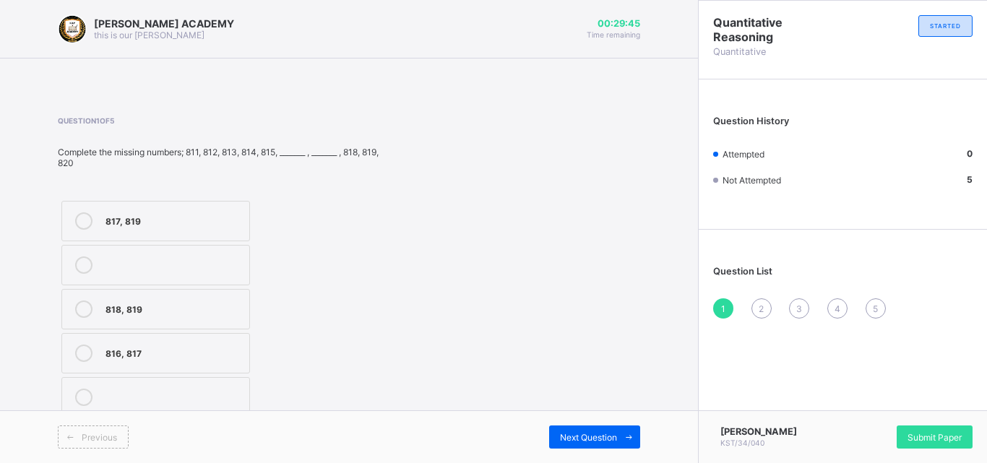
click at [236, 353] on div "816, 817" at bounding box center [173, 352] width 137 height 14
click at [759, 301] on div "2" at bounding box center [761, 308] width 20 height 20
click at [213, 266] on div "702, 703" at bounding box center [173, 263] width 137 height 14
click at [798, 298] on div "3" at bounding box center [799, 308] width 20 height 20
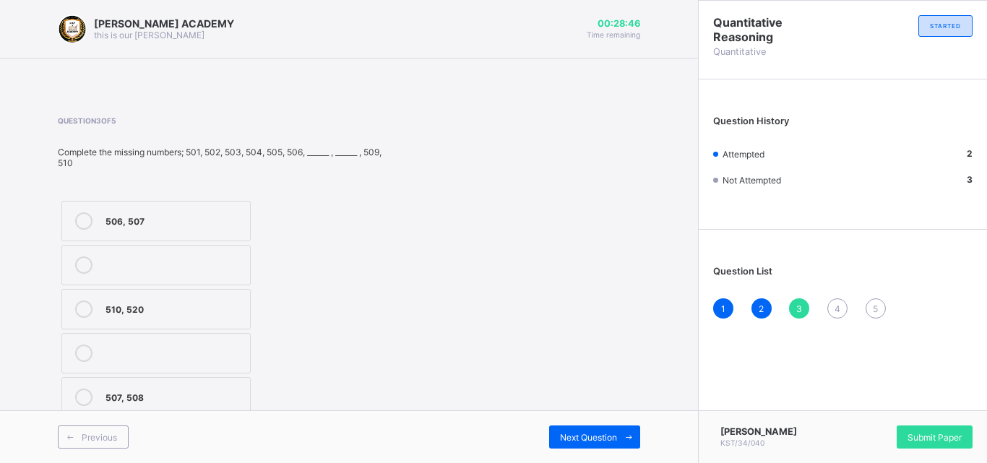
drag, startPoint x: 631, startPoint y: 360, endPoint x: 607, endPoint y: 368, distance: 25.6
click at [607, 368] on div "Question 3 of 5 Complete the missing numbers; 501, 502, 503, 504, 505, 506, ___…" at bounding box center [349, 268] width 582 height 305
click at [236, 396] on div "507, 508" at bounding box center [173, 396] width 137 height 14
click at [379, 374] on div "506, 507 510, 520 507, 508" at bounding box center [221, 309] width 327 height 224
click at [834, 301] on div "4" at bounding box center [837, 308] width 20 height 20
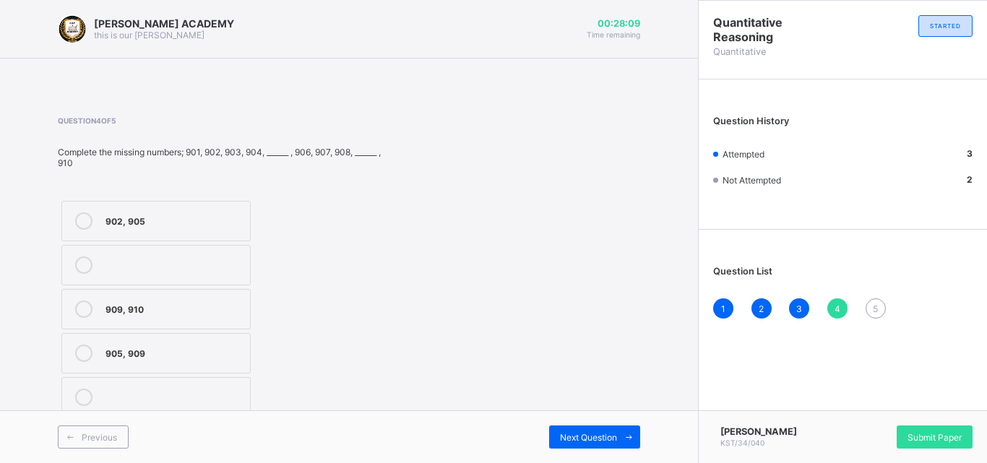
click at [632, 358] on div "Question 4 of 5 Complete the missing numbers; 901, 902, 903, 904, ______ , 906,…" at bounding box center [349, 268] width 582 height 305
click at [569, 366] on div "Question 4 of 5 Complete the missing numbers; 901, 902, 903, 904, ______ , 906,…" at bounding box center [349, 268] width 582 height 305
click at [215, 345] on div "905, 909" at bounding box center [173, 352] width 137 height 14
click at [874, 299] on div "5" at bounding box center [875, 308] width 20 height 20
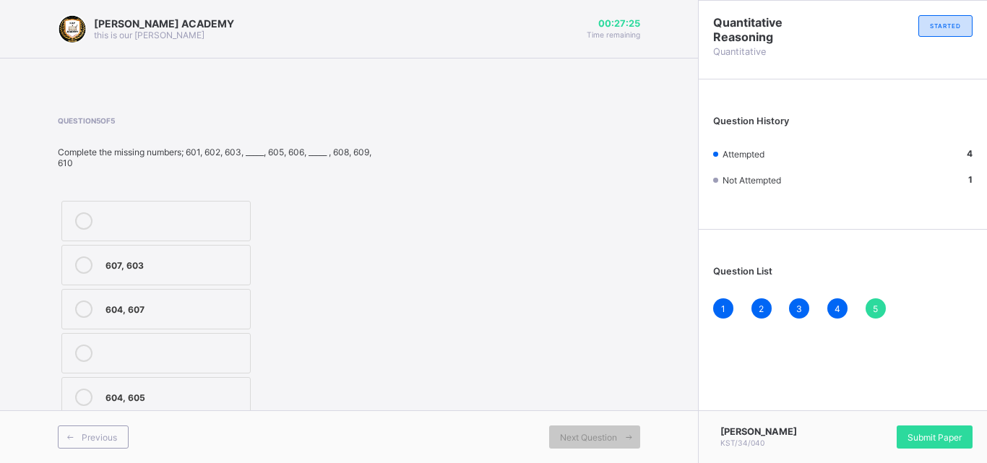
click at [198, 308] on div "604, 607" at bounding box center [173, 308] width 137 height 14
click at [912, 426] on div "Submit Paper" at bounding box center [935, 437] width 76 height 23
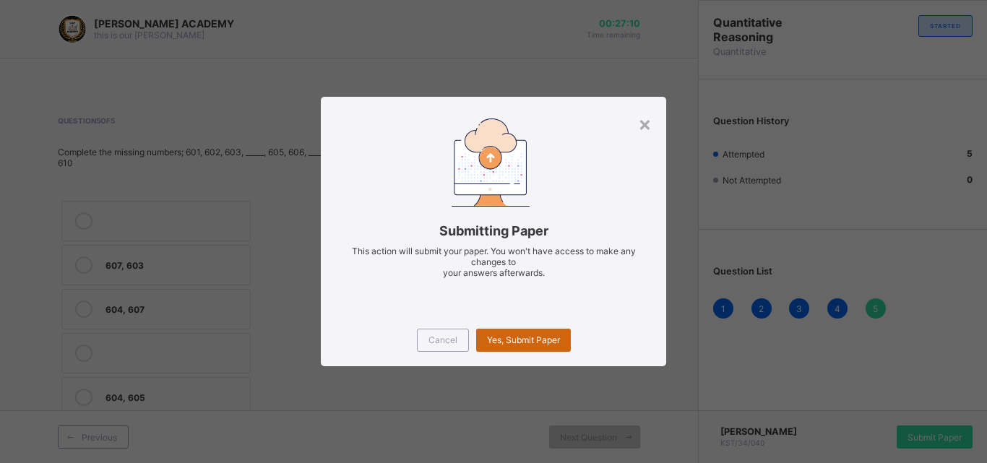
click at [537, 332] on div "Yes, Submit Paper" at bounding box center [523, 340] width 95 height 23
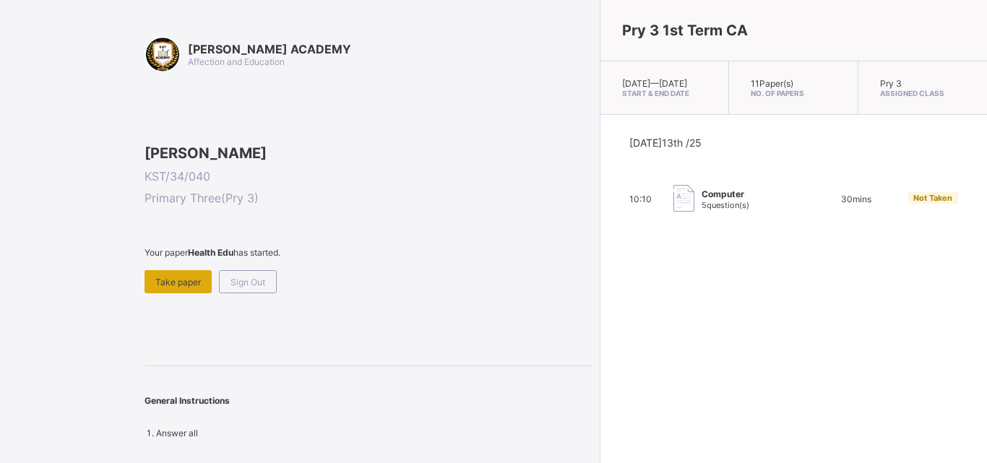
click at [173, 293] on div "Take paper" at bounding box center [177, 281] width 67 height 23
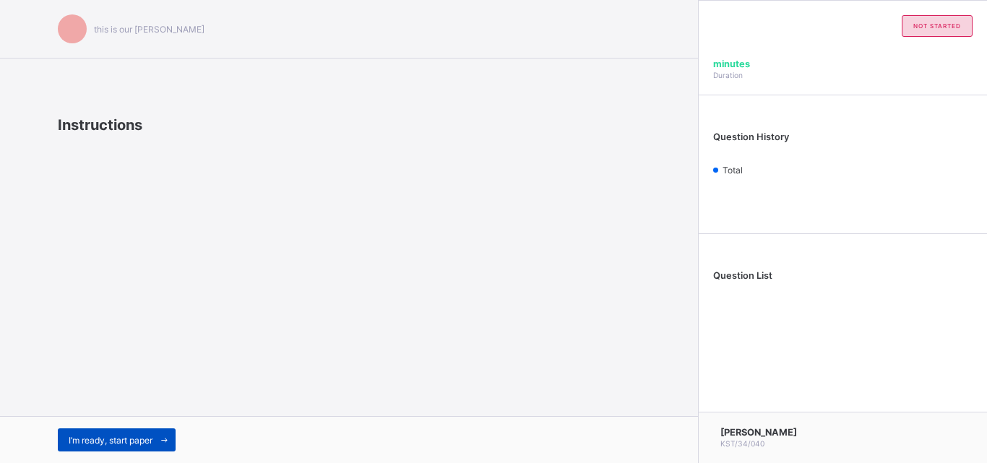
click at [149, 433] on div "I’m ready, start paper" at bounding box center [117, 439] width 118 height 23
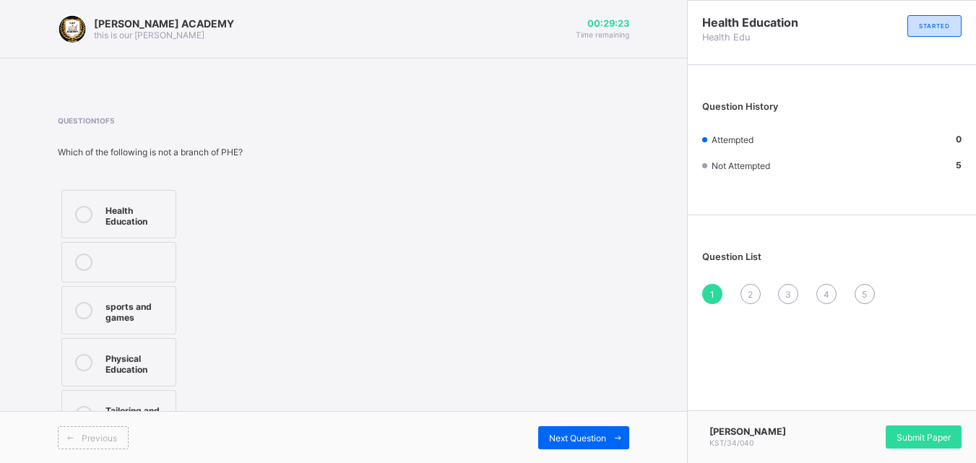
click at [165, 308] on div "sports and games" at bounding box center [136, 310] width 63 height 25
click at [758, 289] on div "2" at bounding box center [750, 294] width 20 height 20
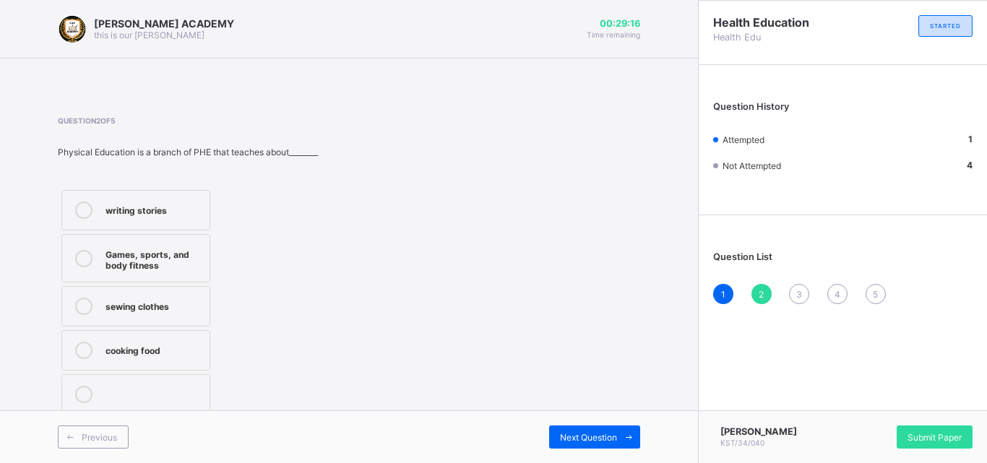
click at [758, 289] on div "2" at bounding box center [761, 294] width 20 height 20
click at [202, 204] on div "writing stories" at bounding box center [153, 209] width 97 height 14
click at [798, 287] on div "3" at bounding box center [799, 294] width 20 height 20
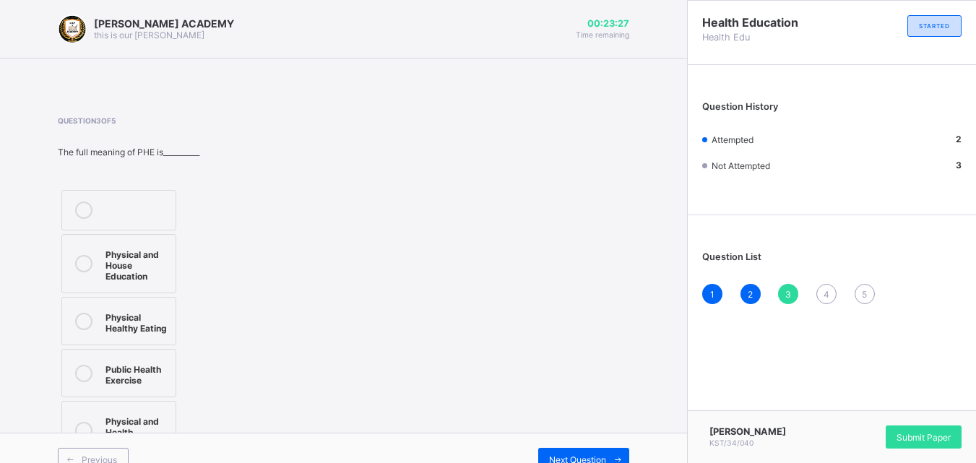
click at [198, 353] on div "Physical and House Education Physical Healthy Eating Public Health Exercise Phy…" at bounding box center [159, 324] width 203 height 277
click at [192, 353] on div "Physical and House Education Physical Healthy Eating Public Health Exercise Phy…" at bounding box center [159, 324] width 203 height 277
click at [168, 360] on div "Public Health Exercise" at bounding box center [136, 372] width 63 height 25
click at [158, 320] on div "Physical Healthy Eating" at bounding box center [136, 320] width 63 height 25
click at [152, 403] on label "Physical and Health Education" at bounding box center [118, 430] width 115 height 59
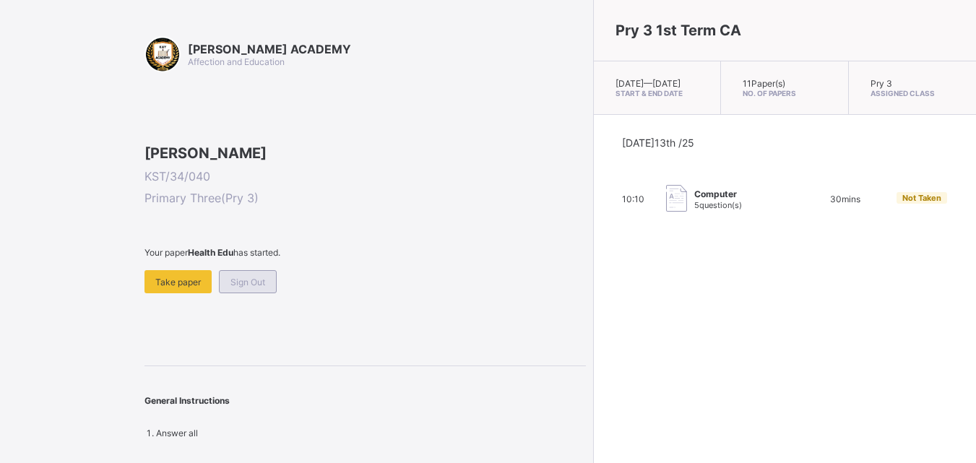
click at [254, 293] on div "Sign Out" at bounding box center [248, 281] width 58 height 23
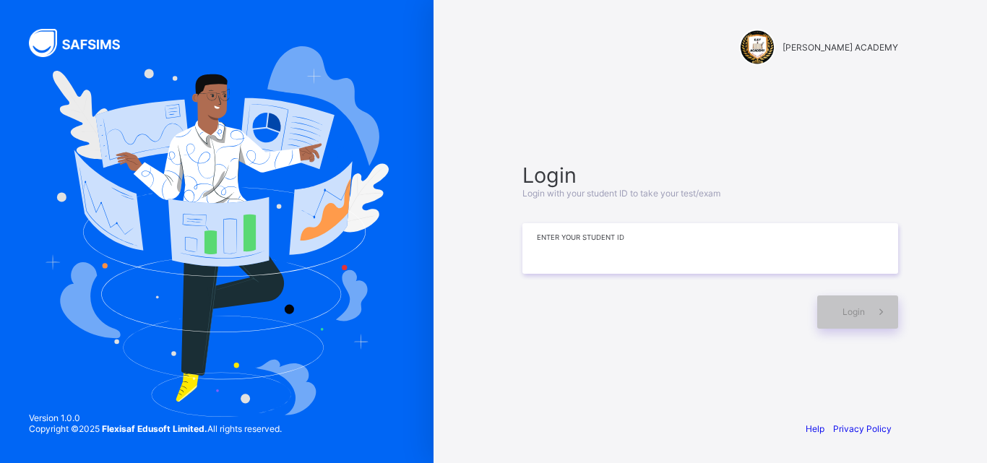
drag, startPoint x: 254, startPoint y: 368, endPoint x: 554, endPoint y: 265, distance: 317.1
click at [554, 265] on input at bounding box center [710, 248] width 376 height 51
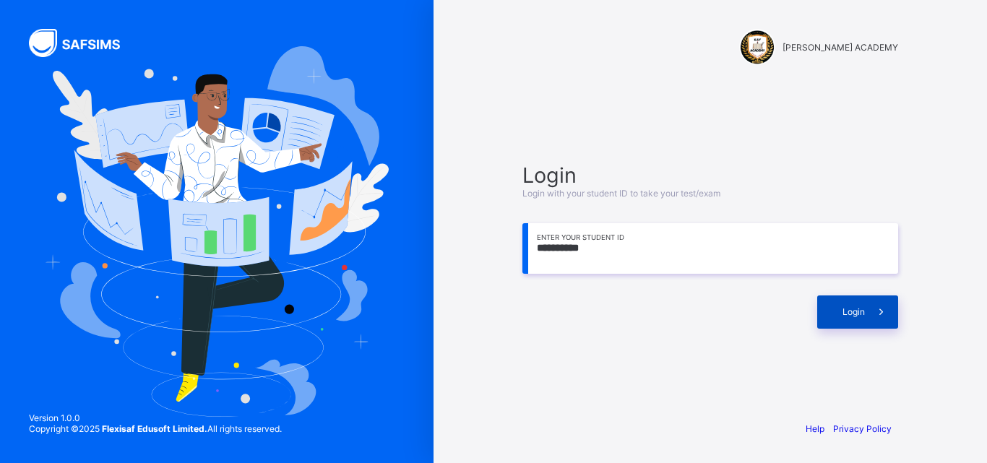
type input "**********"
click at [845, 311] on span "Login" at bounding box center [853, 311] width 22 height 11
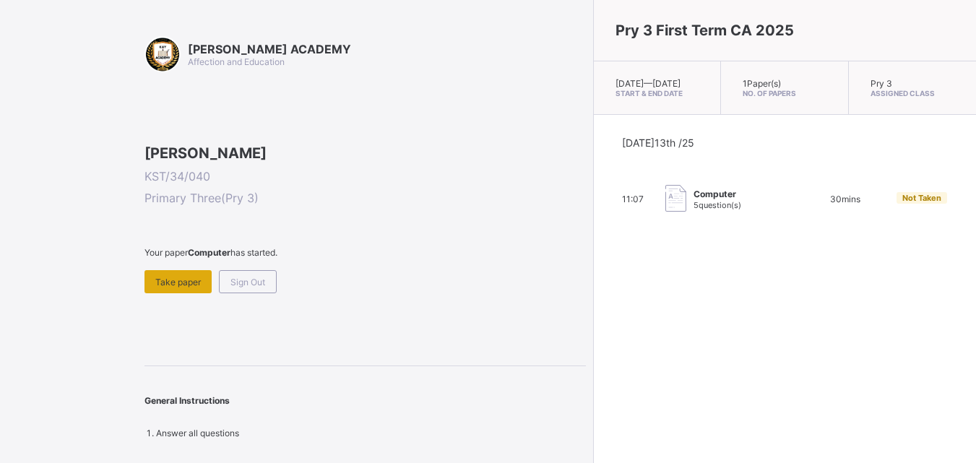
click at [176, 293] on div "Take paper" at bounding box center [177, 281] width 67 height 23
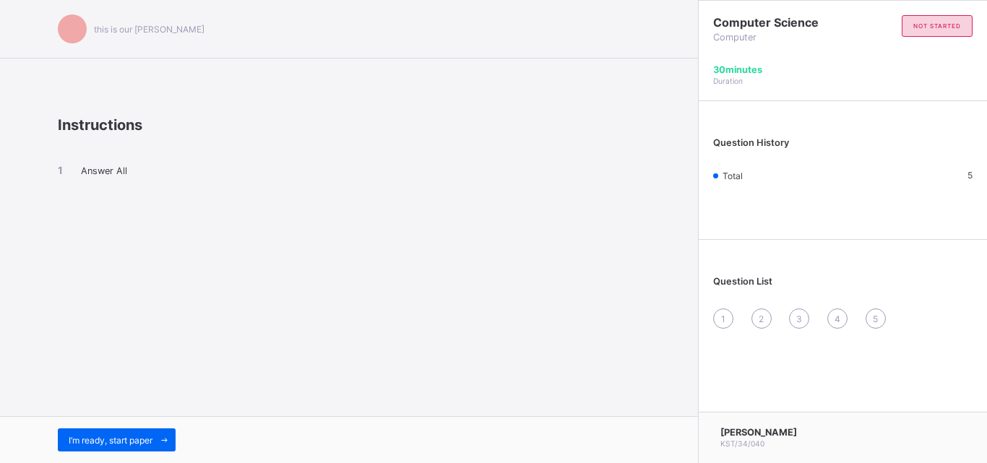
click at [139, 420] on div "I’m ready, start paper" at bounding box center [349, 439] width 698 height 47
click at [137, 439] on span "I’m ready, start paper" at bounding box center [111, 440] width 84 height 11
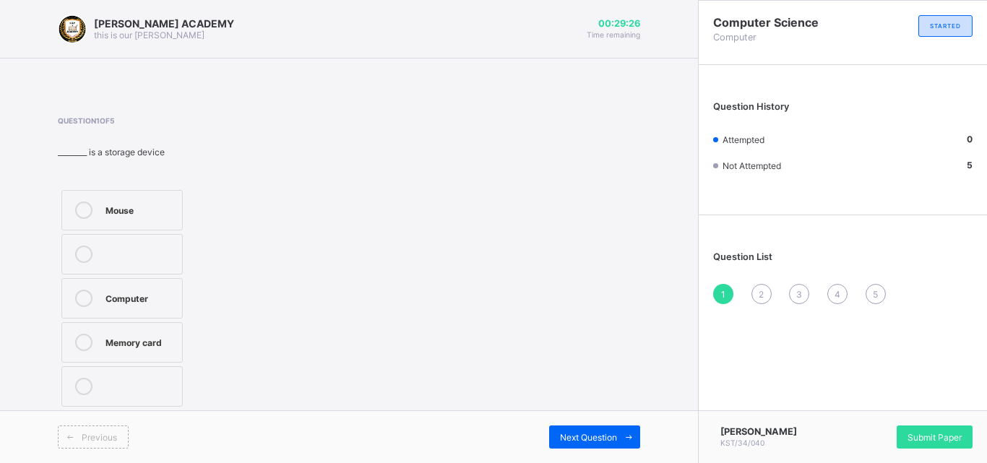
click at [156, 298] on div "Computer" at bounding box center [139, 297] width 69 height 14
click at [760, 286] on div "2" at bounding box center [761, 294] width 20 height 20
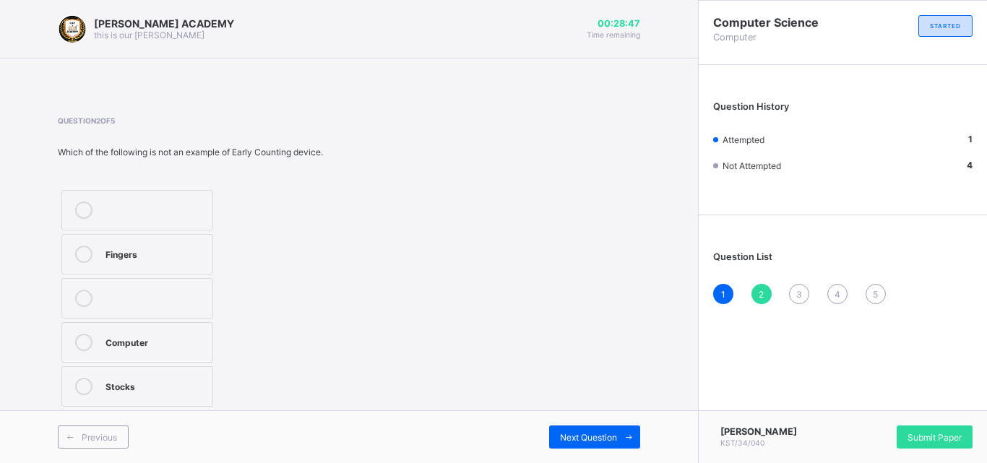
drag, startPoint x: 550, startPoint y: 302, endPoint x: 418, endPoint y: 303, distance: 131.5
click at [418, 303] on div "Question 2 of 5 Which of the following is not an example of Early Counting devi…" at bounding box center [349, 263] width 582 height 294
drag, startPoint x: 405, startPoint y: 277, endPoint x: 404, endPoint y: 311, distance: 34.7
click at [404, 311] on div "Question 2 of 5 Which of the following is not an example of Early Counting devi…" at bounding box center [349, 263] width 582 height 294
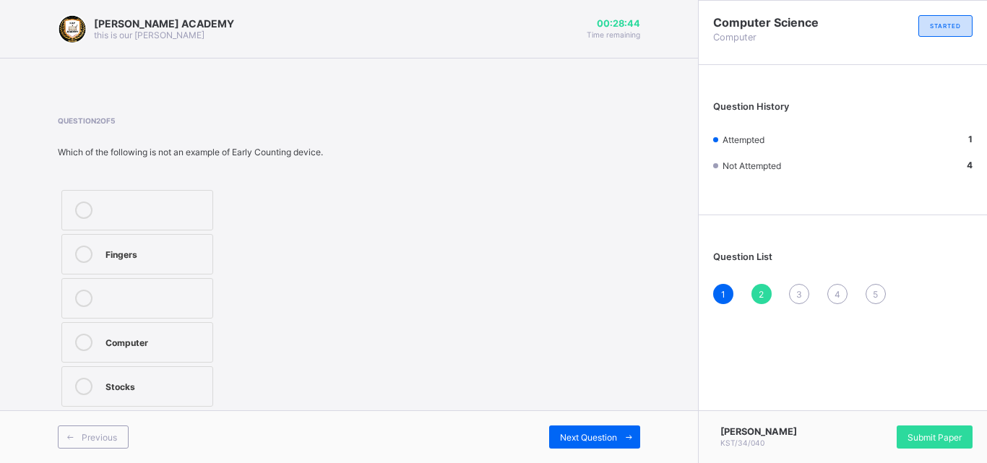
click at [402, 306] on div "Question 2 of 5 Which of the following is not an example of Early Counting devi…" at bounding box center [349, 263] width 582 height 294
click at [180, 243] on label "Fingers" at bounding box center [137, 254] width 152 height 40
click at [796, 285] on div "3" at bounding box center [799, 294] width 20 height 20
click at [759, 285] on div "2" at bounding box center [761, 294] width 20 height 20
click at [147, 373] on label "Stocks" at bounding box center [137, 386] width 152 height 40
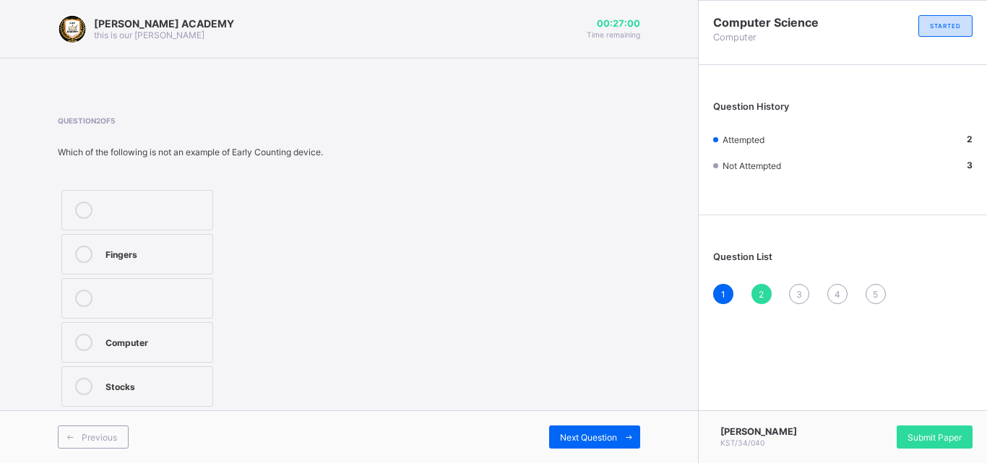
click at [796, 286] on div "3" at bounding box center [799, 294] width 20 height 20
click at [93, 398] on label "Printer" at bounding box center [121, 386] width 121 height 40
click at [837, 287] on div "4" at bounding box center [837, 294] width 20 height 20
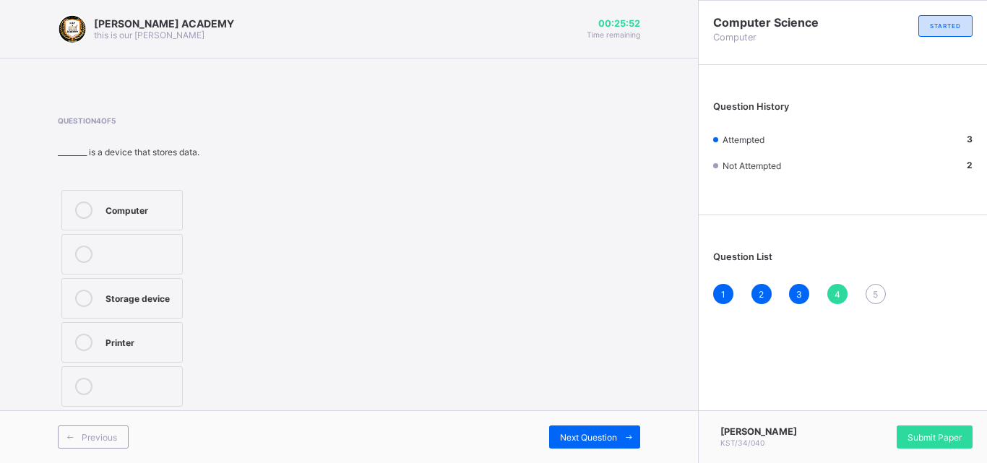
click at [115, 290] on div "Storage device" at bounding box center [139, 297] width 69 height 14
click at [876, 286] on div "5" at bounding box center [875, 294] width 20 height 20
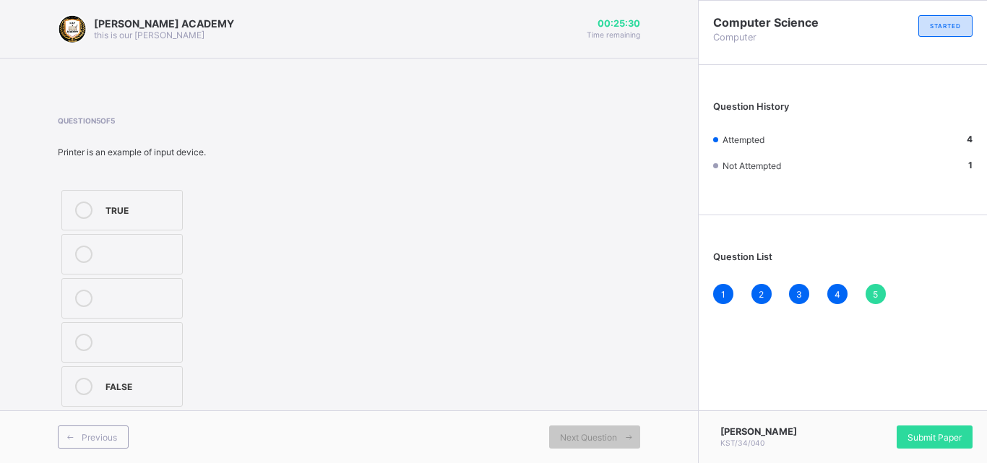
click at [140, 195] on label "TRUE" at bounding box center [121, 210] width 121 height 40
click at [938, 432] on span "Submit Paper" at bounding box center [934, 437] width 54 height 11
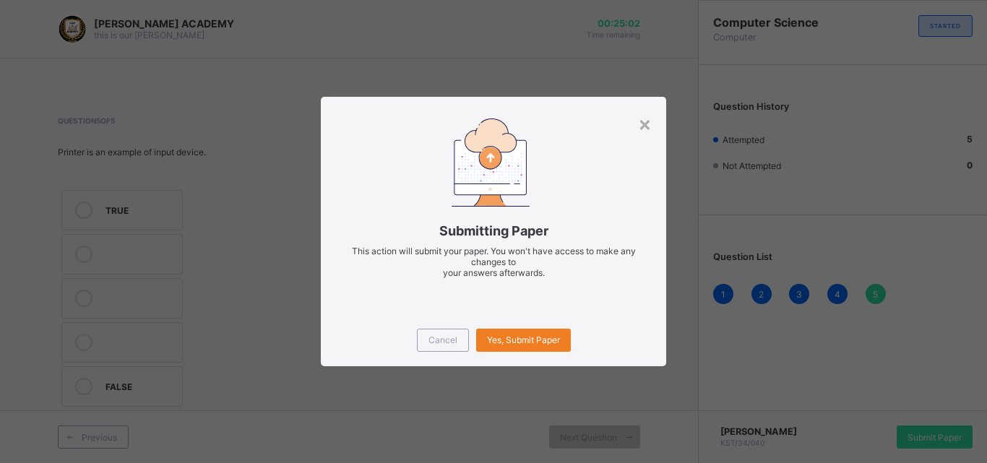
click at [545, 324] on div "Cancel Yes, Submit Paper" at bounding box center [493, 340] width 345 height 52
click at [541, 332] on div "Yes, Submit Paper" at bounding box center [523, 340] width 95 height 23
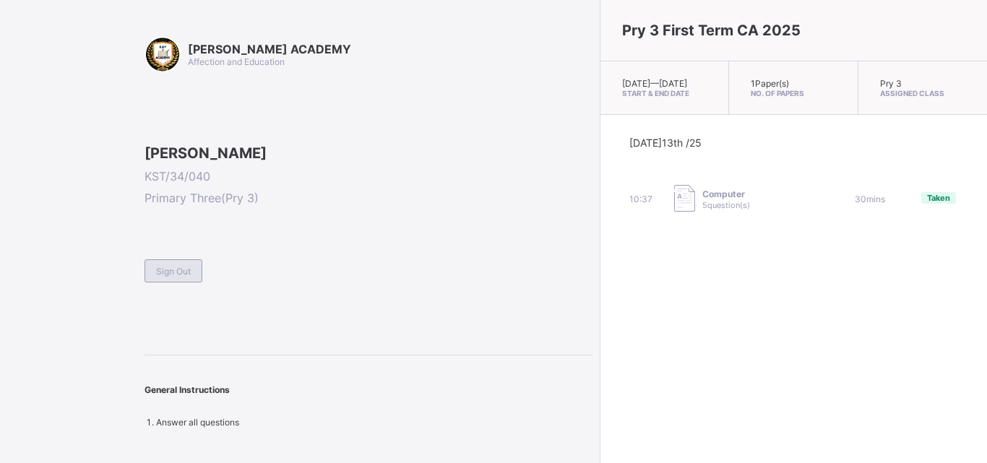
click at [160, 282] on div "Sign Out" at bounding box center [173, 270] width 58 height 23
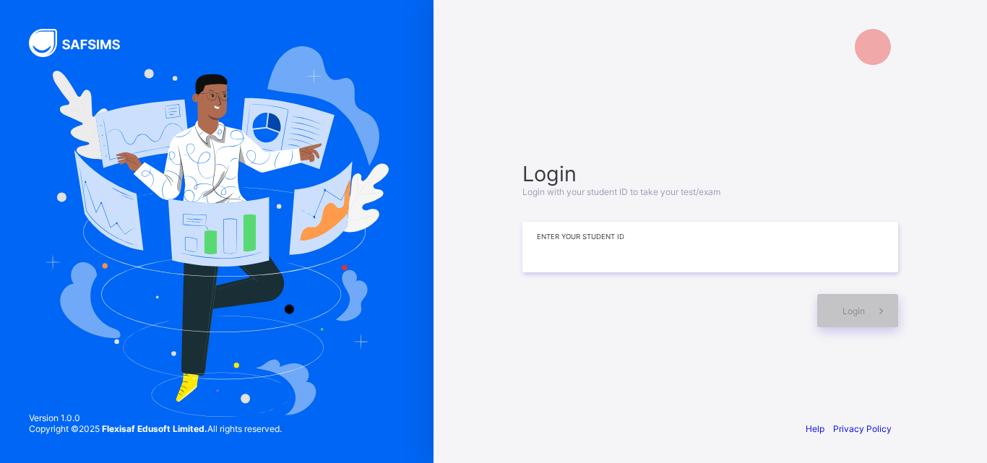
click at [569, 267] on input at bounding box center [710, 247] width 376 height 51
type input "*"
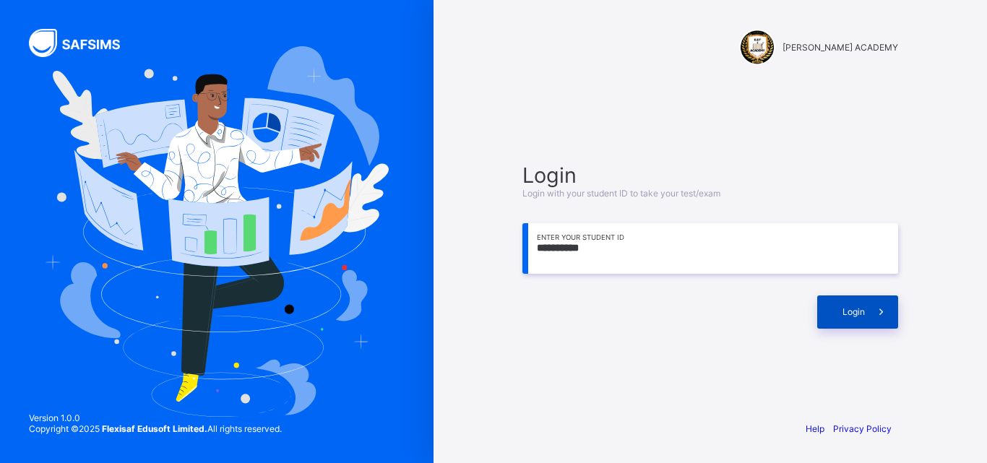
type input "**********"
click at [835, 314] on div "Login" at bounding box center [857, 311] width 81 height 33
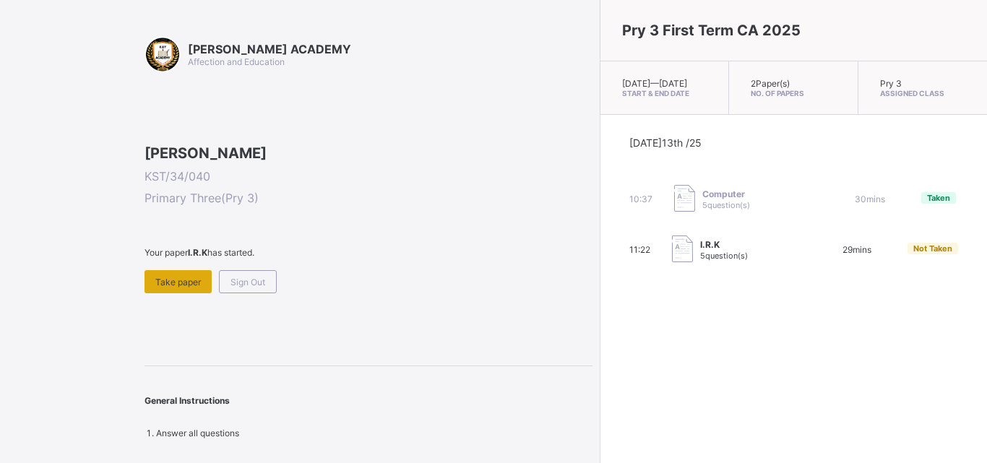
click at [173, 288] on span "Take paper" at bounding box center [178, 282] width 46 height 11
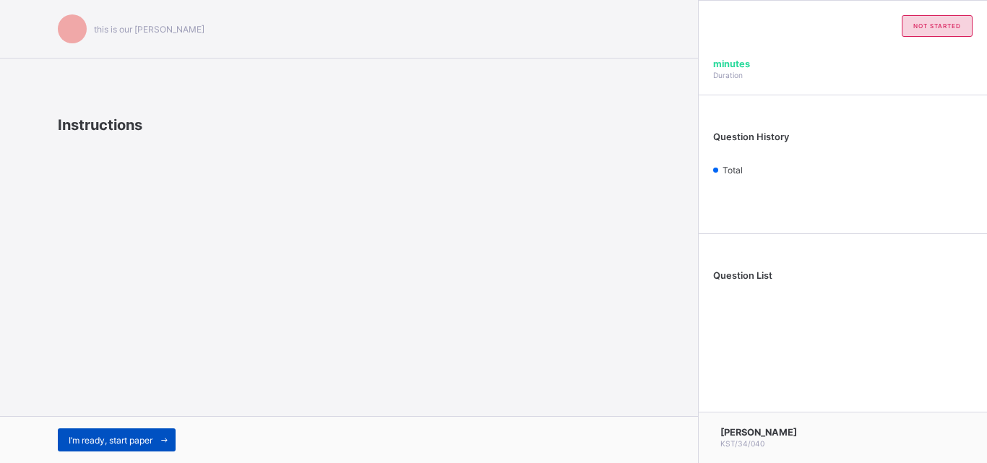
click at [158, 429] on span at bounding box center [163, 439] width 23 height 23
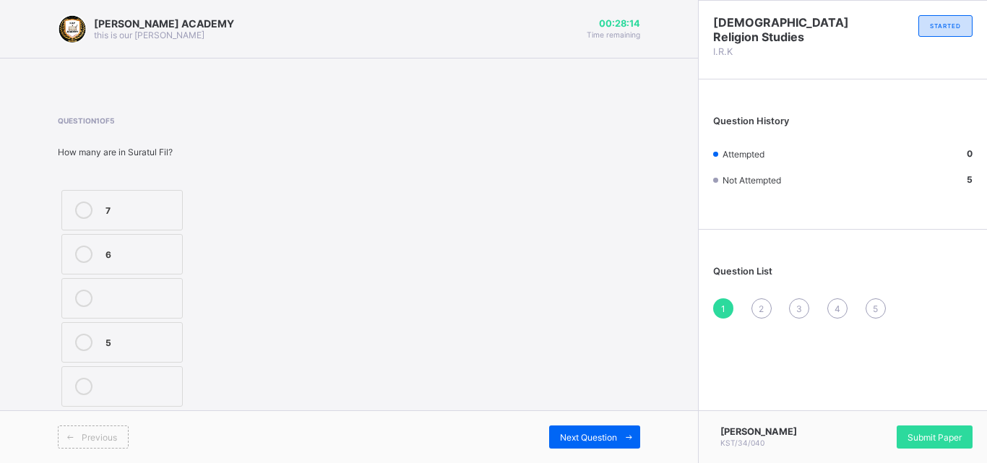
click at [124, 328] on label "5" at bounding box center [121, 342] width 121 height 40
click at [761, 300] on div "2" at bounding box center [761, 308] width 20 height 20
click at [163, 205] on div "Israfil" at bounding box center [145, 209] width 81 height 14
click at [799, 299] on div "3" at bounding box center [799, 308] width 20 height 20
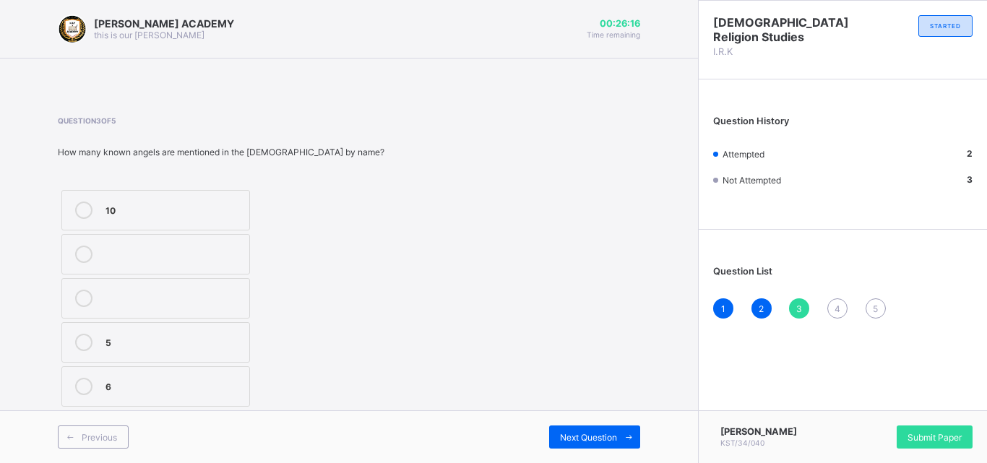
click at [191, 199] on label "10" at bounding box center [155, 210] width 189 height 40
click at [832, 303] on div "4" at bounding box center [837, 308] width 20 height 20
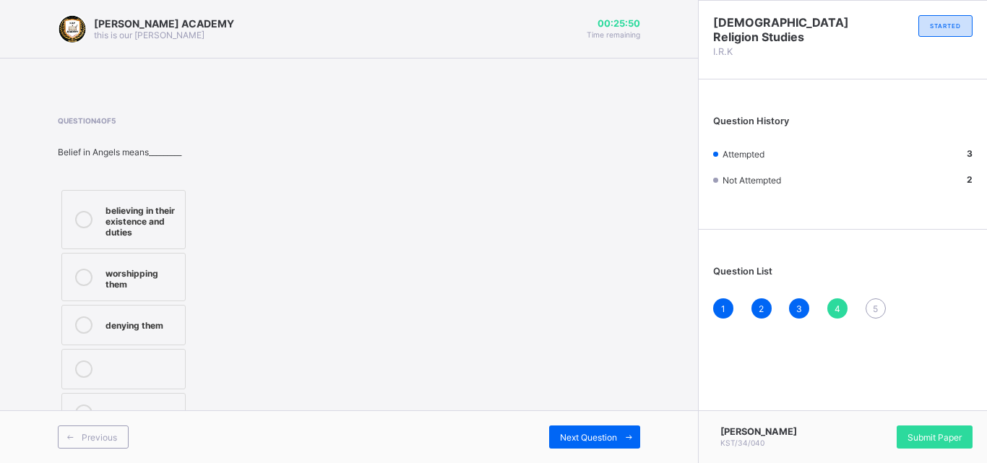
click at [37, 287] on div "[PERSON_NAME] ACADEMY this is our [PERSON_NAME] 00:25:50 Time remaining Questio…" at bounding box center [349, 231] width 698 height 463
click at [80, 272] on icon at bounding box center [83, 277] width 17 height 17
click at [873, 301] on div "5" at bounding box center [875, 308] width 20 height 20
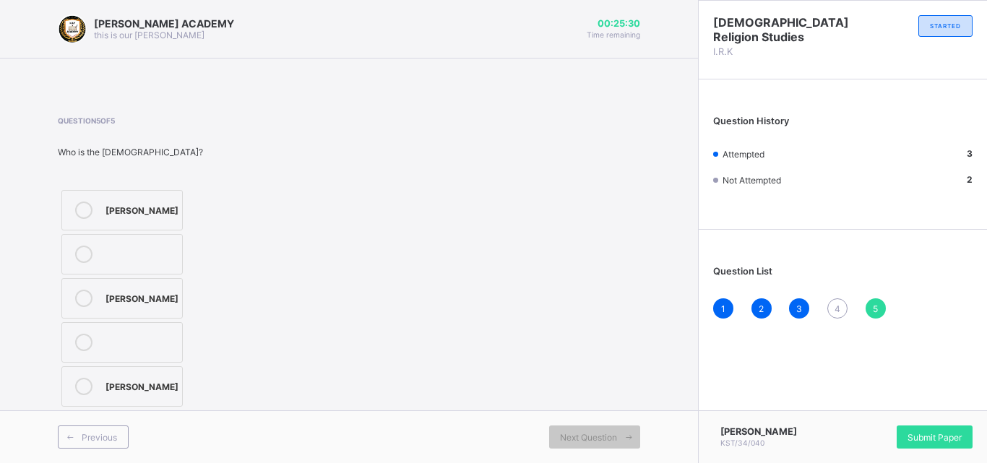
click at [834, 299] on div "4" at bounding box center [837, 308] width 20 height 20
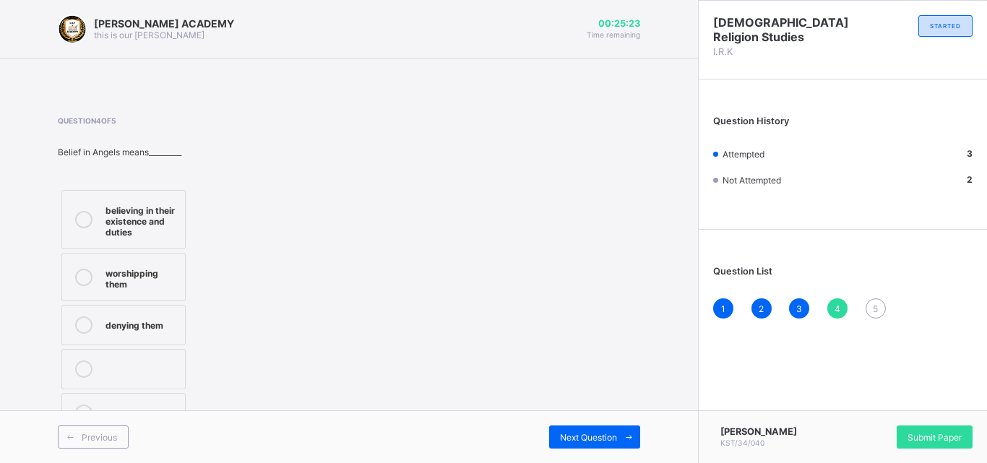
click at [160, 269] on div "worshipping them" at bounding box center [141, 276] width 72 height 25
click at [604, 427] on div "Next Question" at bounding box center [594, 437] width 91 height 23
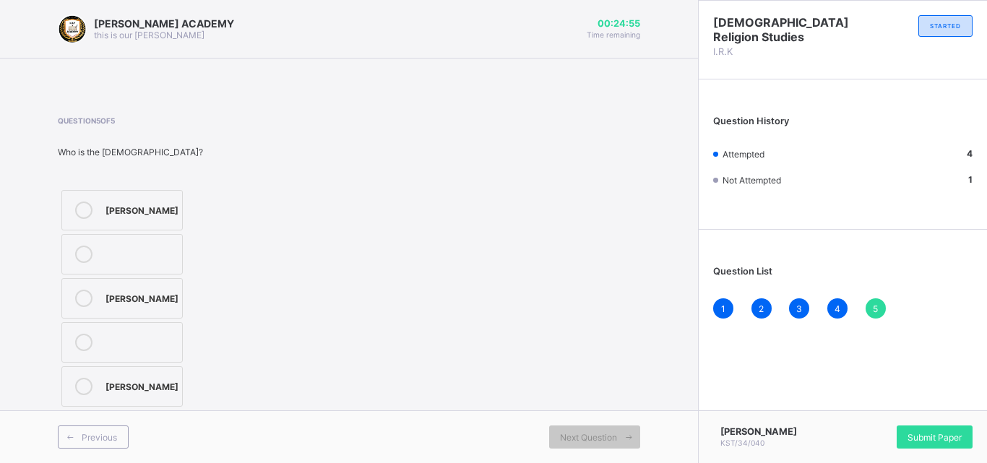
click at [149, 202] on div "[PERSON_NAME]" at bounding box center [141, 209] width 73 height 14
click at [923, 426] on div "Submit Paper" at bounding box center [935, 437] width 76 height 23
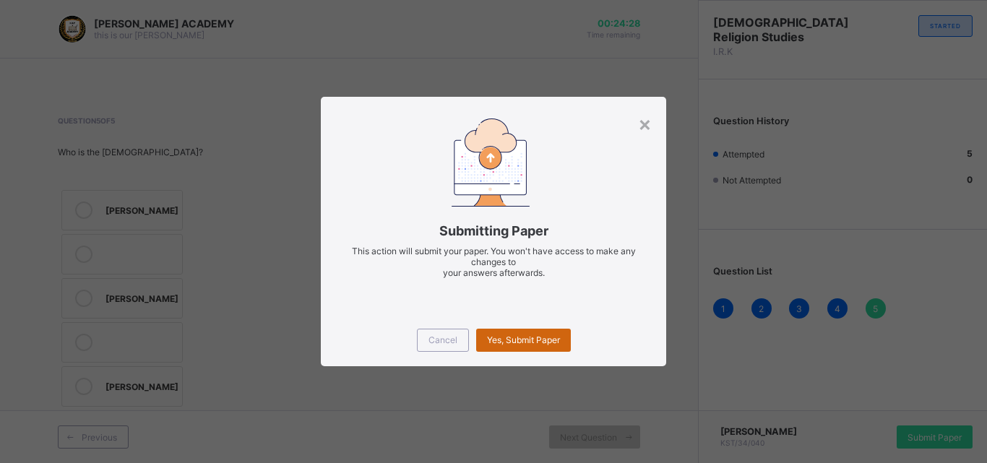
click at [540, 337] on span "Yes, Submit Paper" at bounding box center [523, 339] width 73 height 11
